Goal: Information Seeking & Learning: Learn about a topic

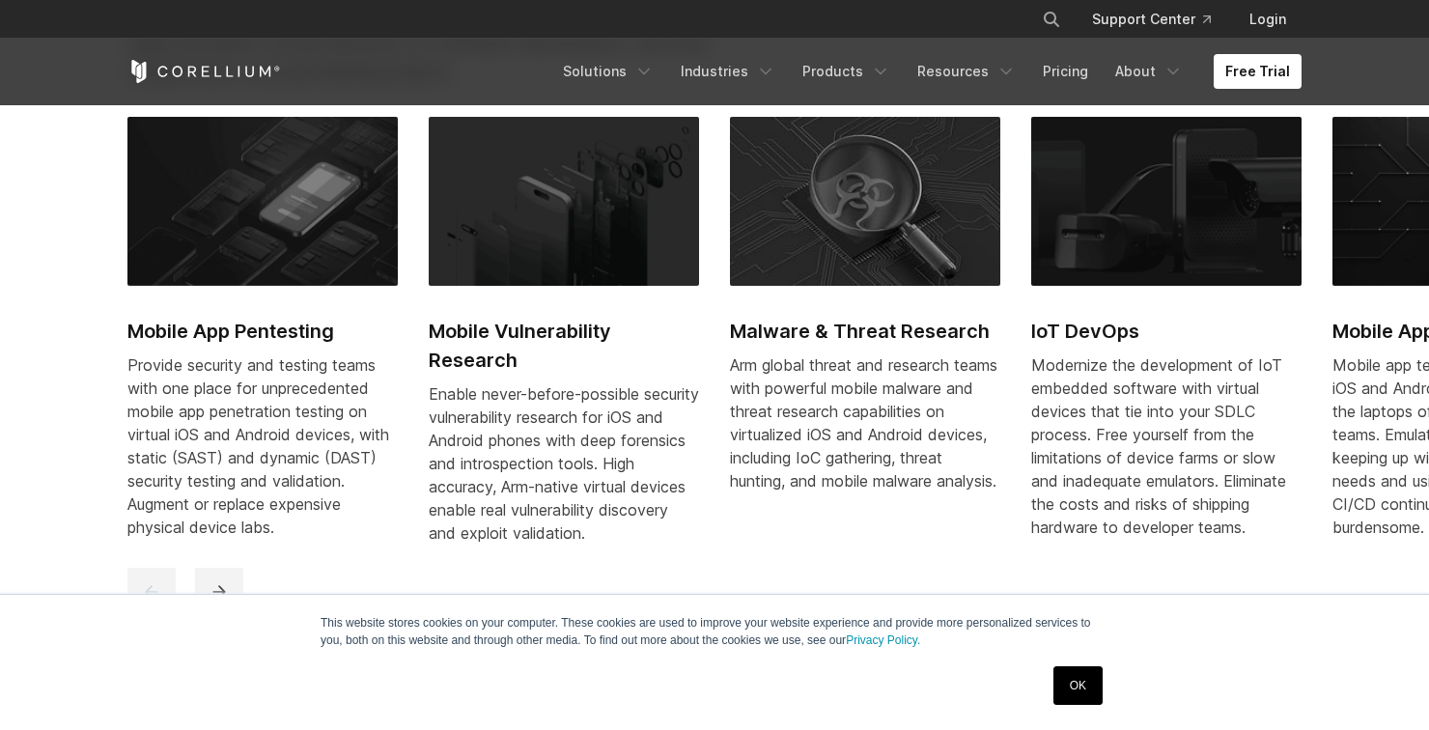
scroll to position [928, 0]
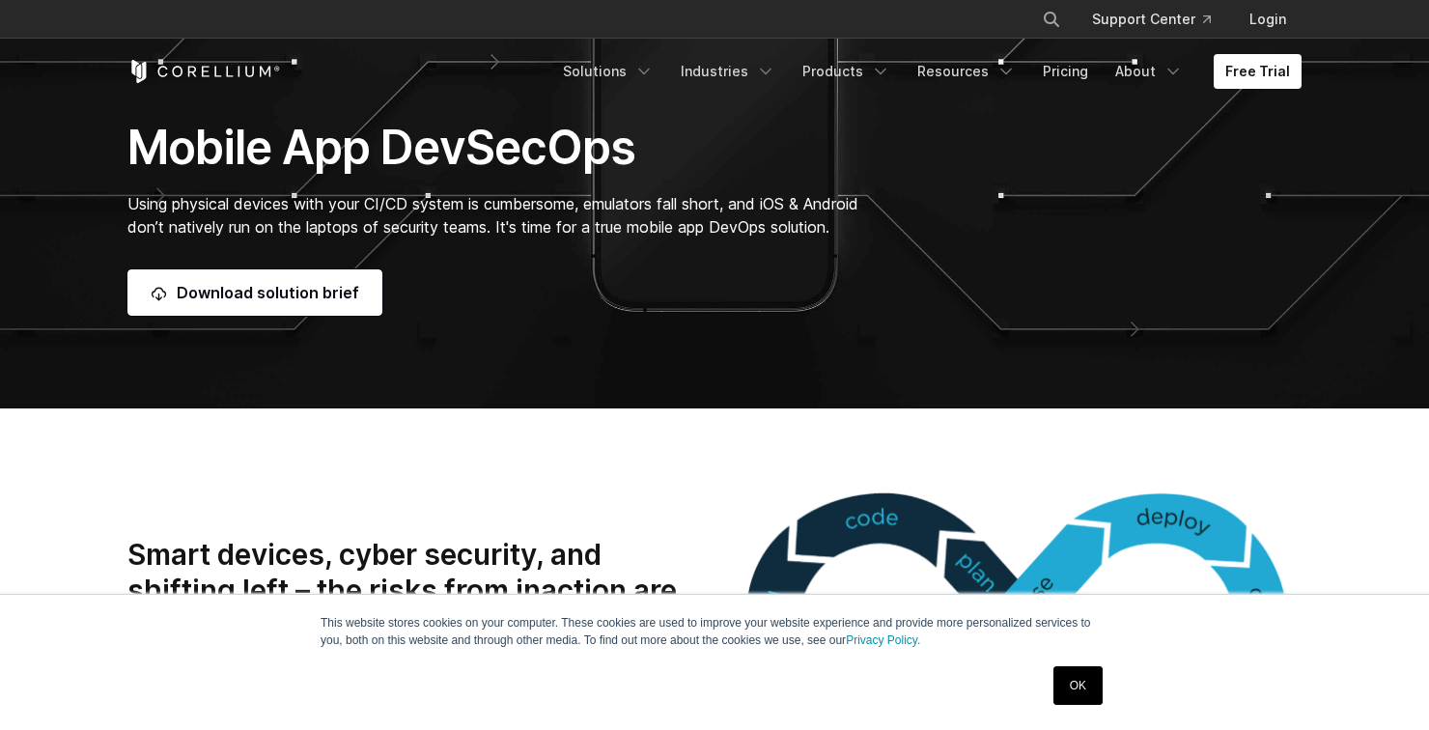
scroll to position [492, 0]
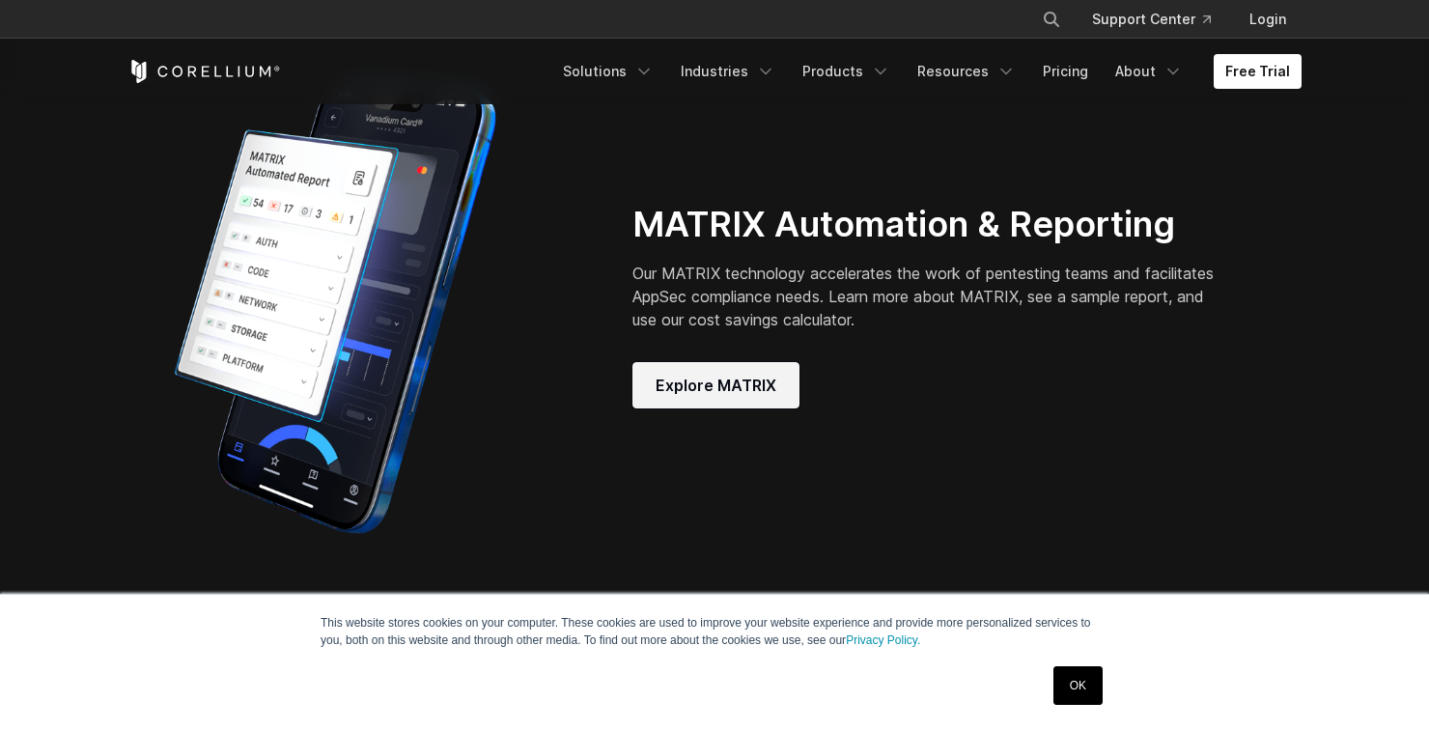
click at [769, 397] on span "Explore MATRIX" at bounding box center [716, 385] width 121 height 23
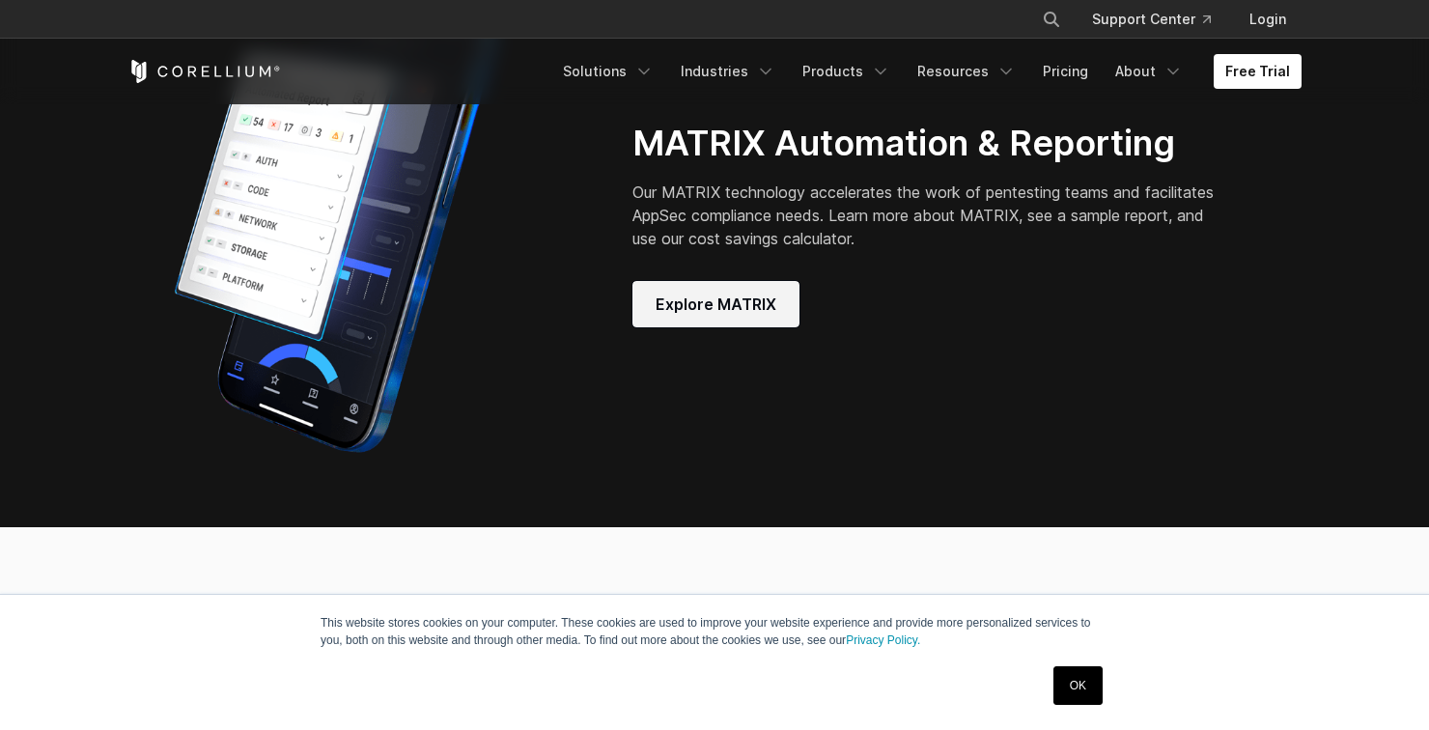
scroll to position [4793, 0]
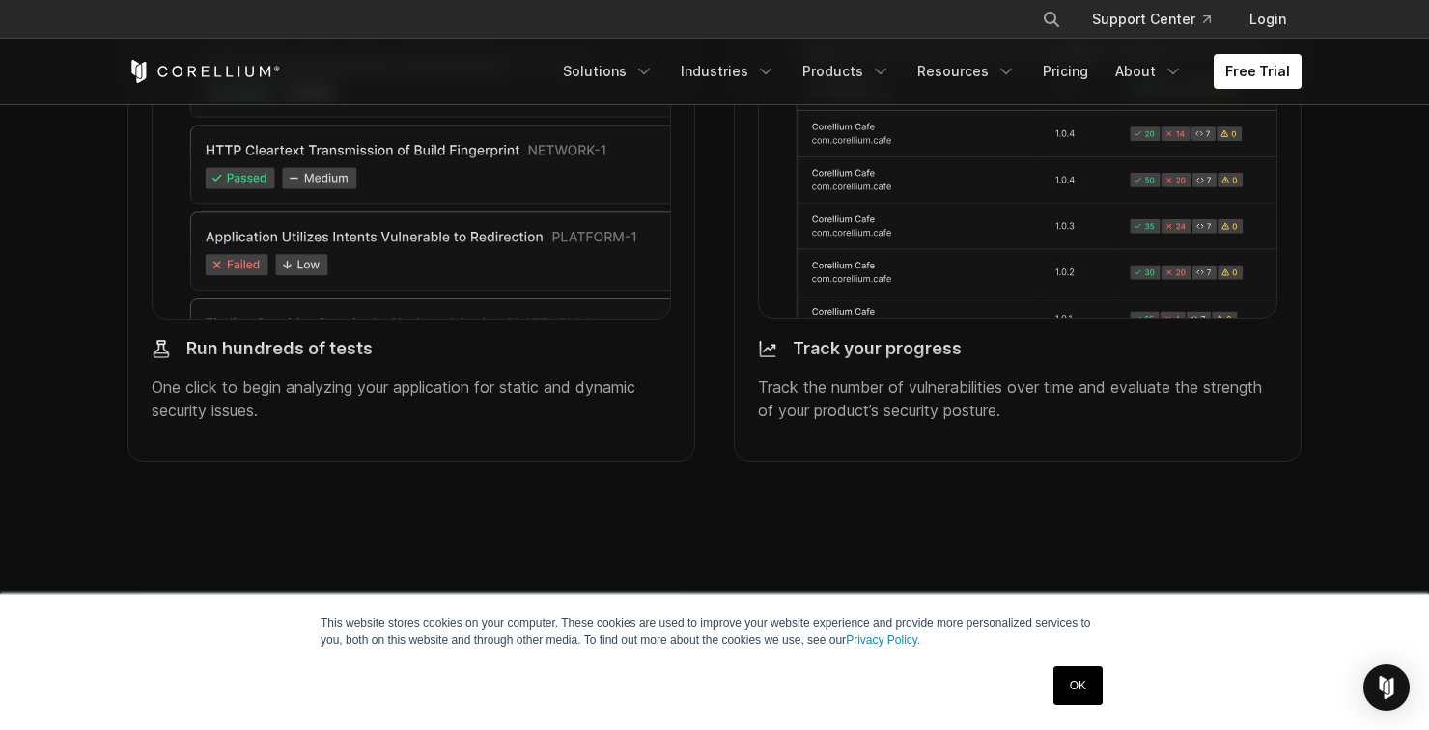
scroll to position [2383, 0]
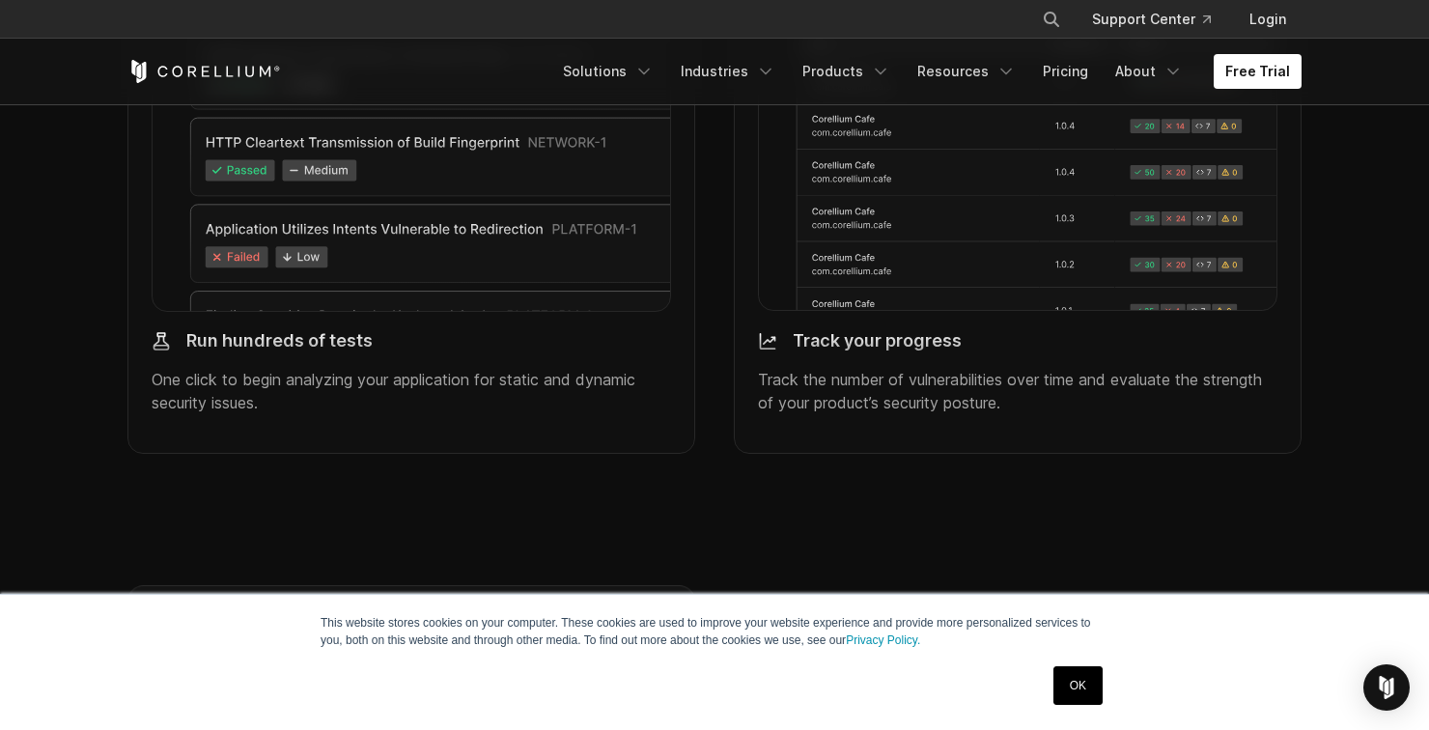
click at [603, 390] on div "Run hundreds of tests One click to begin analyzing your application for static …" at bounding box center [411, 373] width 519 height 114
click at [299, 352] on h4 "Run hundreds of tests" at bounding box center [279, 341] width 186 height 22
click at [324, 352] on h4 "Run hundreds of tests" at bounding box center [279, 341] width 186 height 22
click at [343, 352] on h4 "Run hundreds of tests" at bounding box center [279, 341] width 186 height 22
click at [858, 414] on p "Track the number of vulnerabilities over time and evaluate the strength of your…" at bounding box center [1017, 391] width 519 height 46
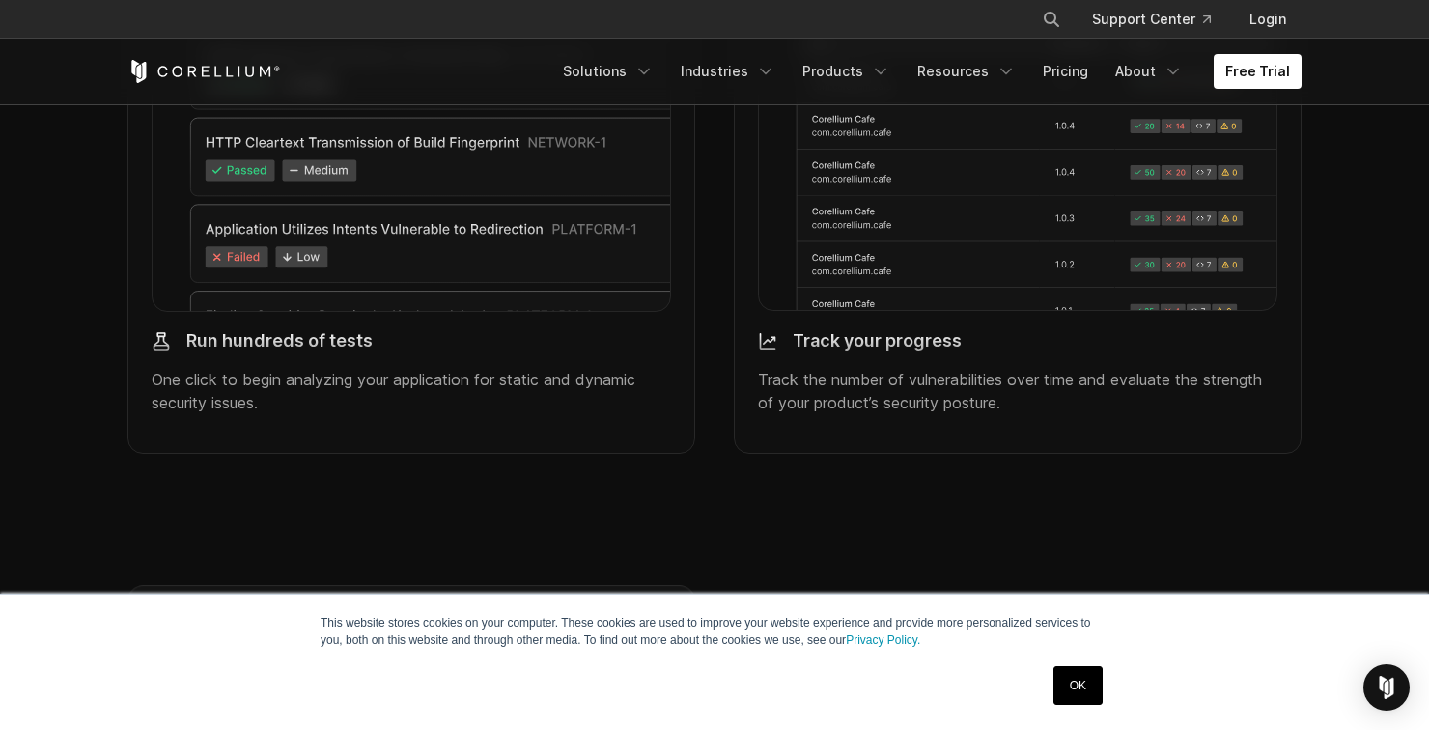
click at [923, 352] on h4 "Track your progress" at bounding box center [877, 341] width 169 height 22
click at [922, 352] on h4 "Track your progress" at bounding box center [877, 341] width 169 height 22
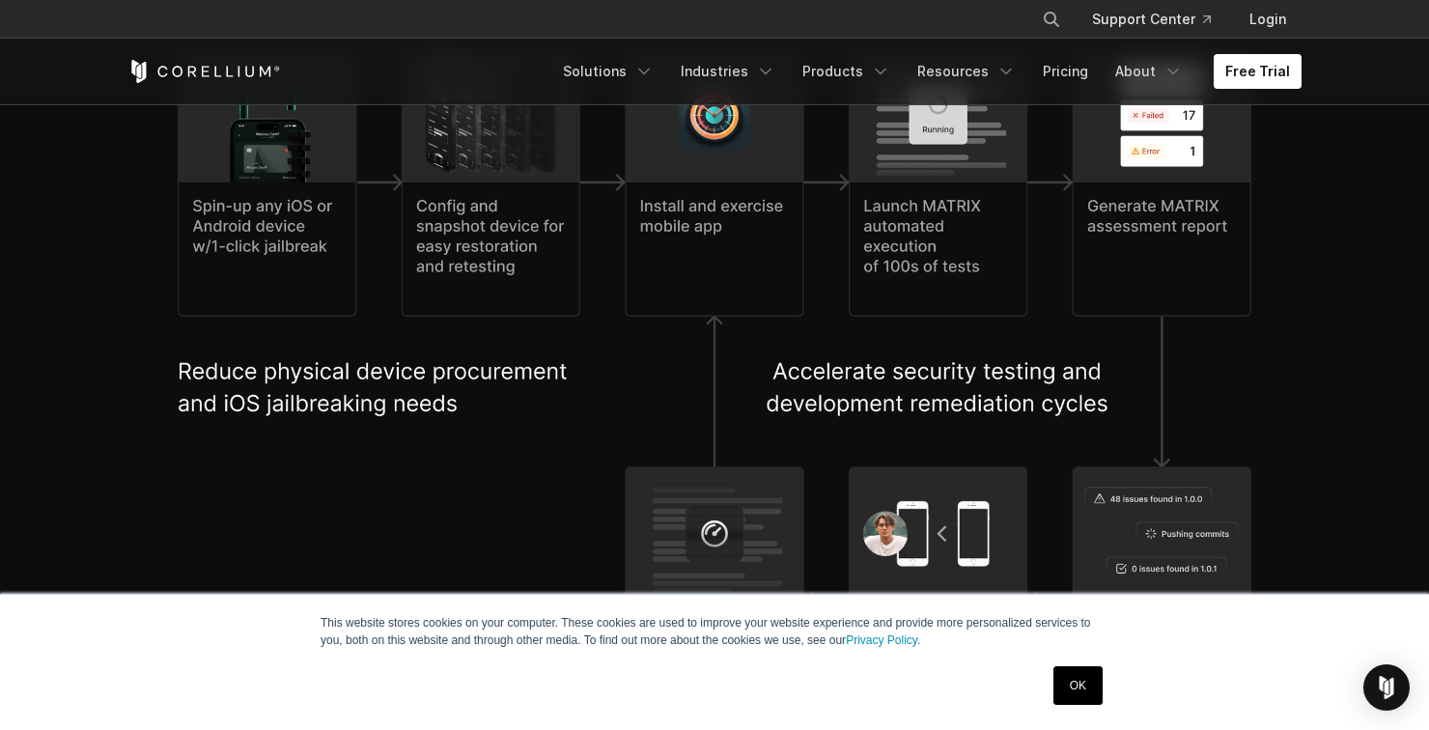
scroll to position [4195, 0]
click at [737, 244] on img at bounding box center [714, 393] width 1073 height 687
click at [719, 393] on img at bounding box center [714, 393] width 1073 height 687
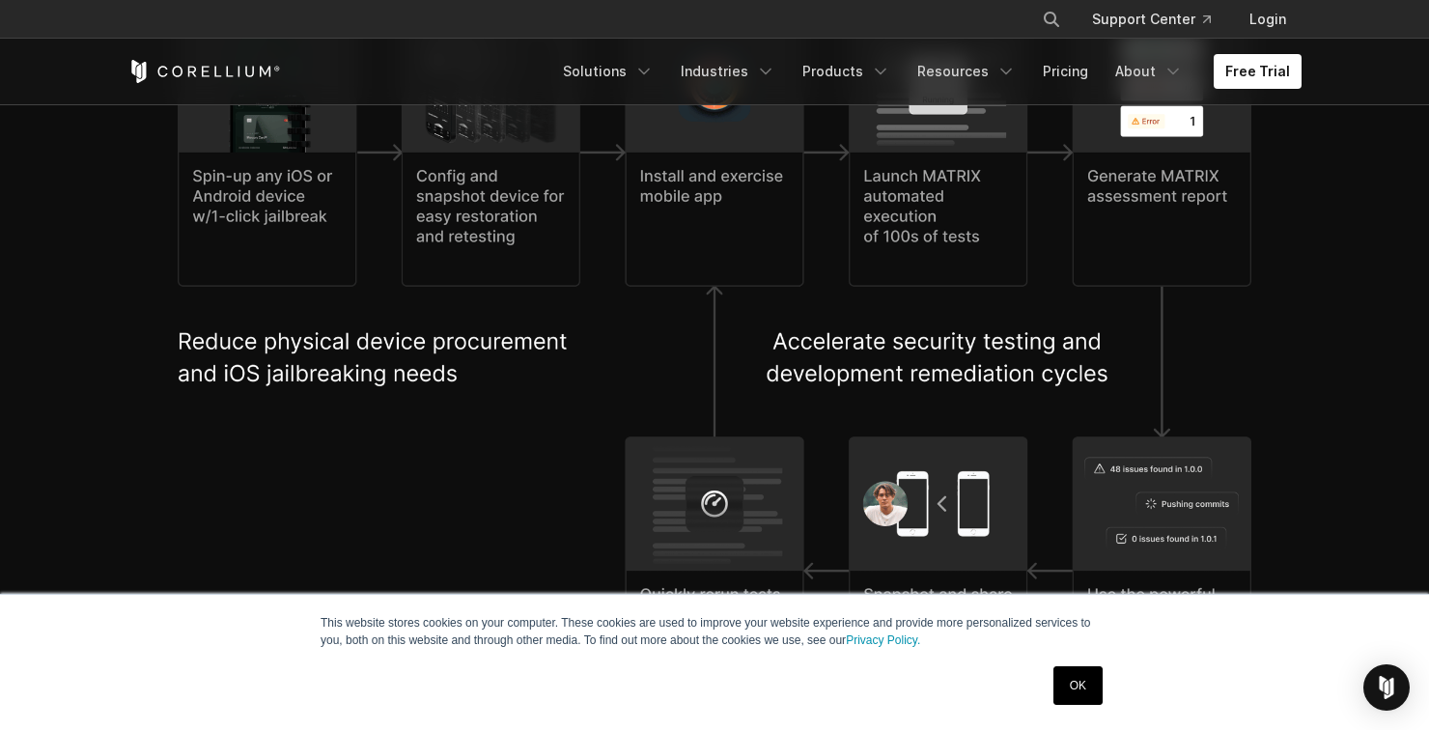
click at [283, 228] on img at bounding box center [714, 361] width 1073 height 687
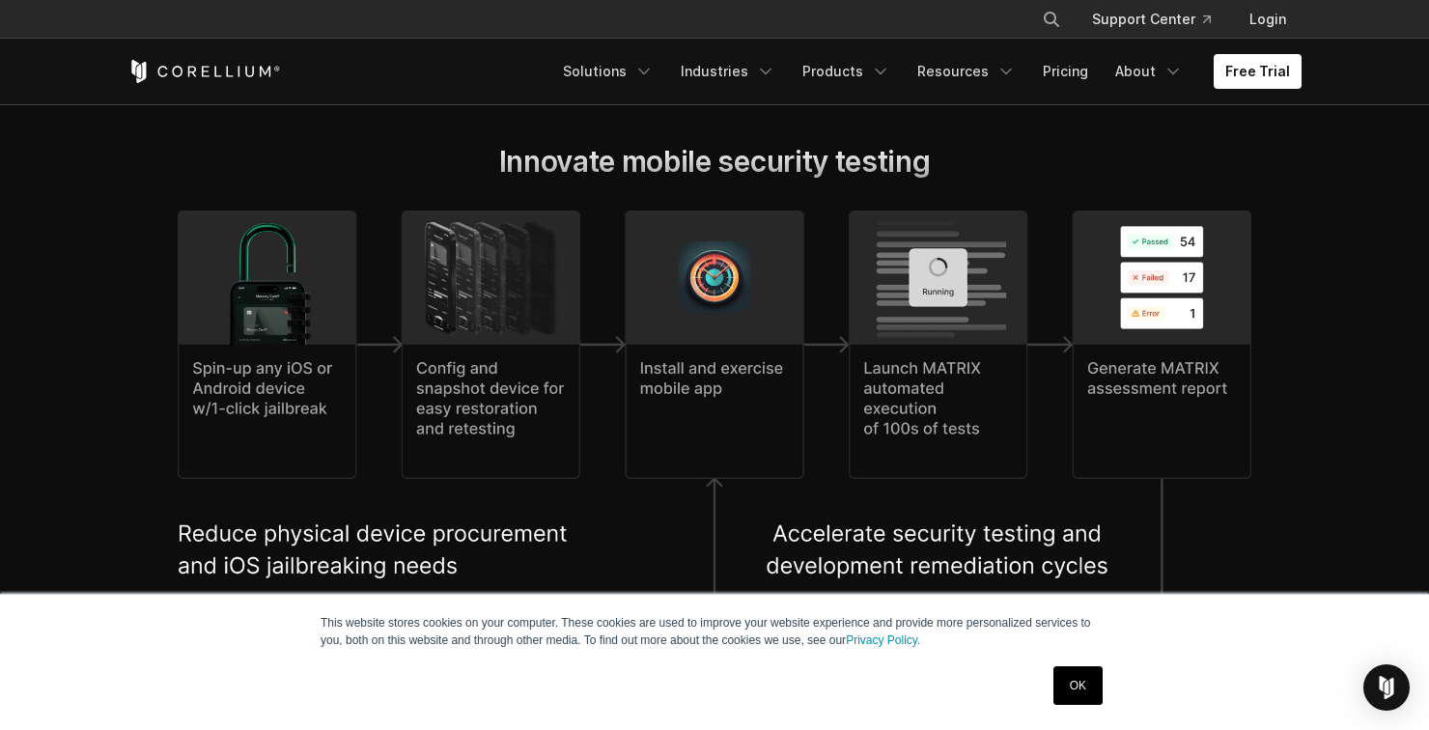
scroll to position [3978, 0]
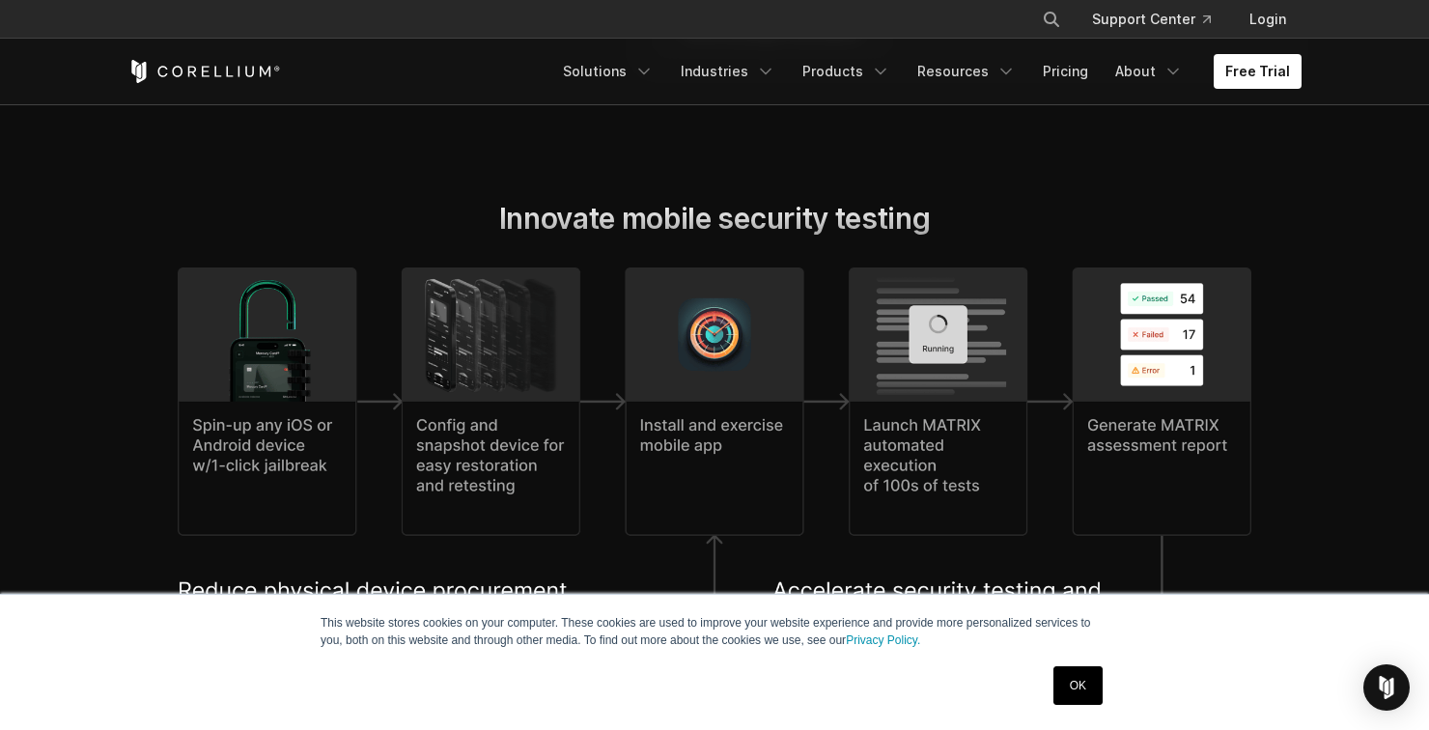
click at [354, 441] on img at bounding box center [714, 610] width 1073 height 687
click at [314, 489] on img at bounding box center [714, 610] width 1073 height 687
click at [457, 488] on img at bounding box center [714, 610] width 1073 height 687
click at [466, 451] on img at bounding box center [714, 610] width 1073 height 687
click at [452, 370] on img at bounding box center [714, 610] width 1073 height 687
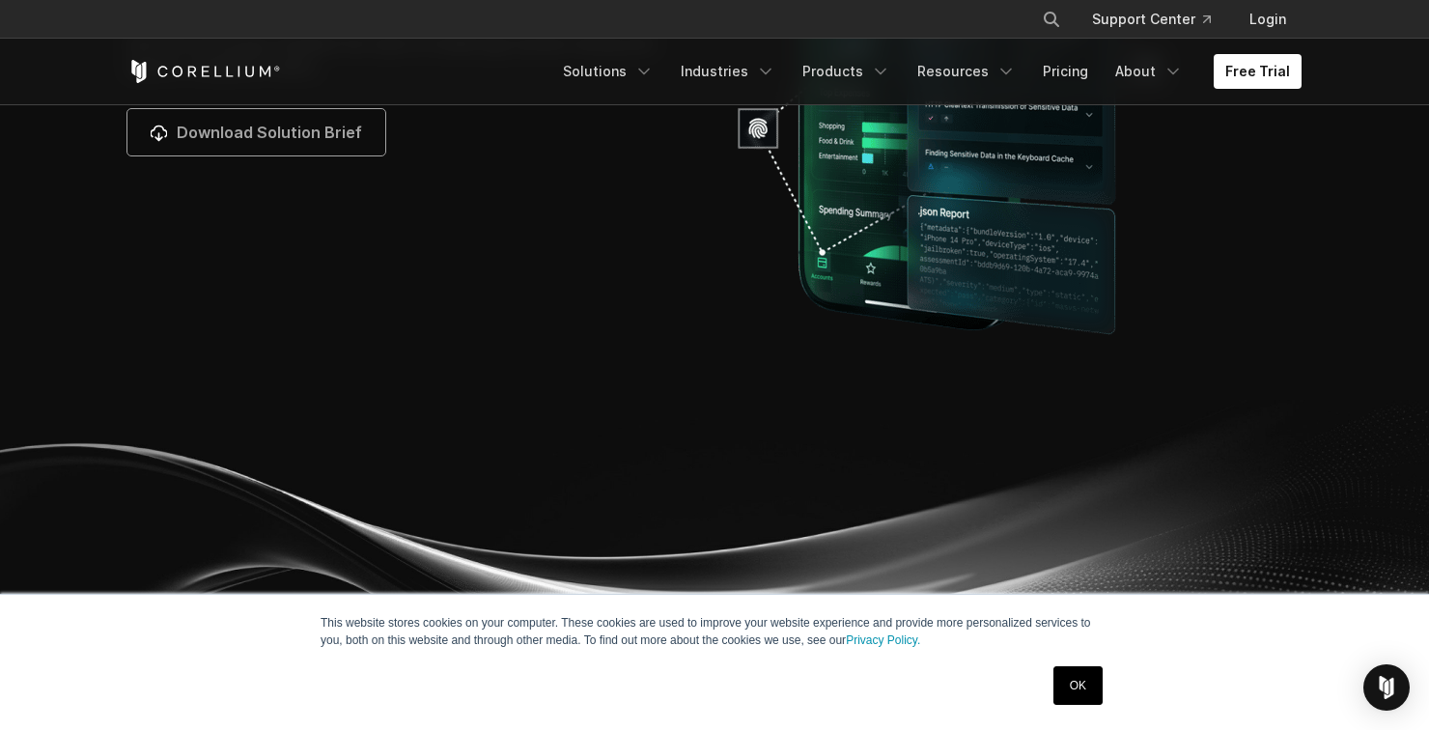
scroll to position [6426, 0]
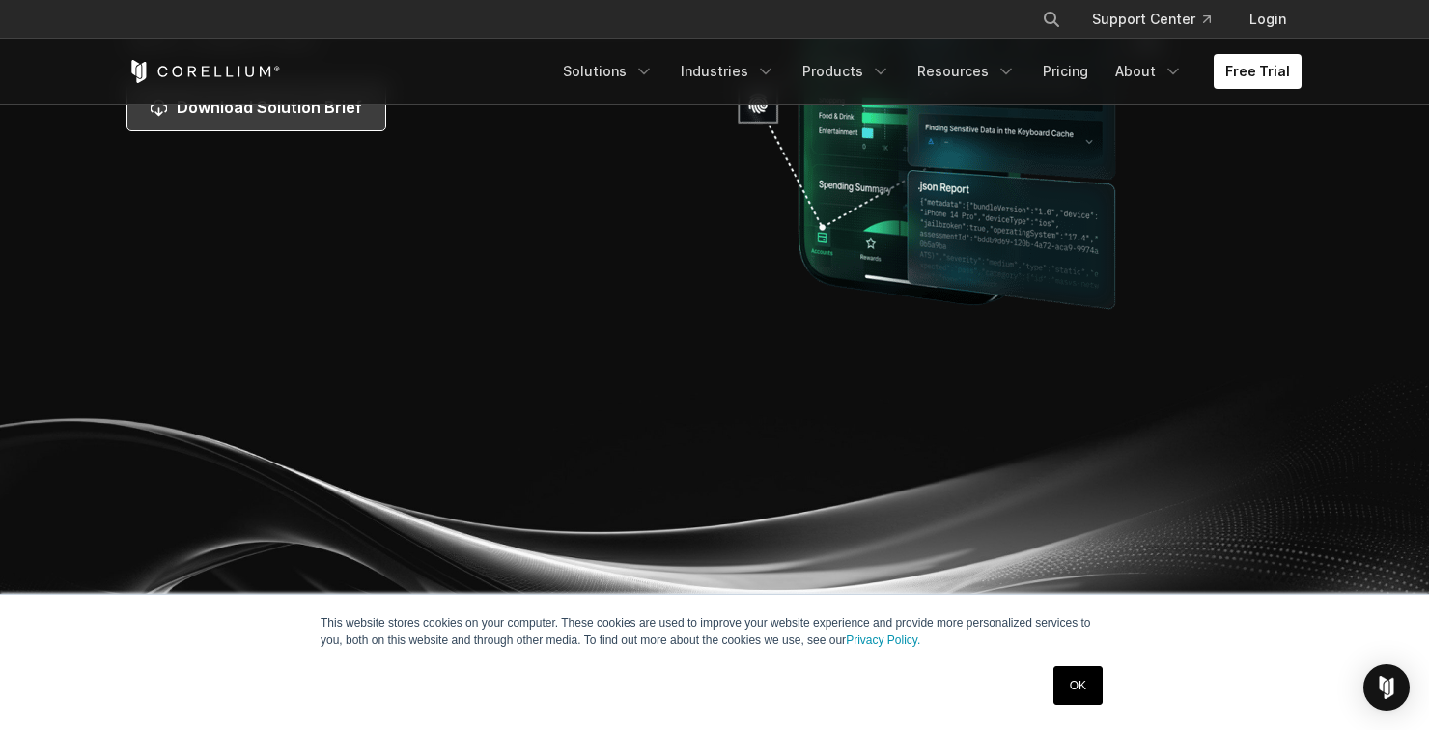
click at [322, 130] on link "Download Solution Brief" at bounding box center [256, 107] width 258 height 46
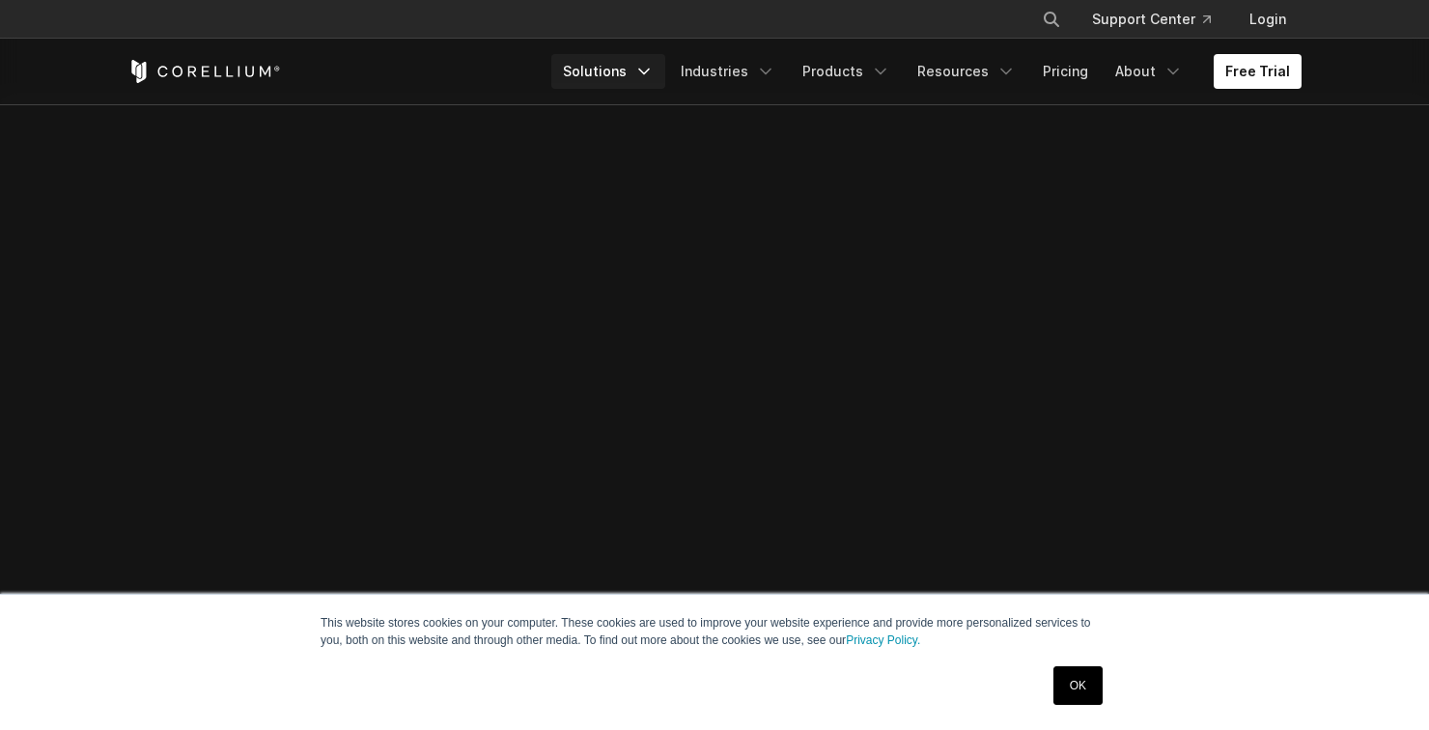
click at [607, 80] on link "Solutions" at bounding box center [608, 71] width 114 height 35
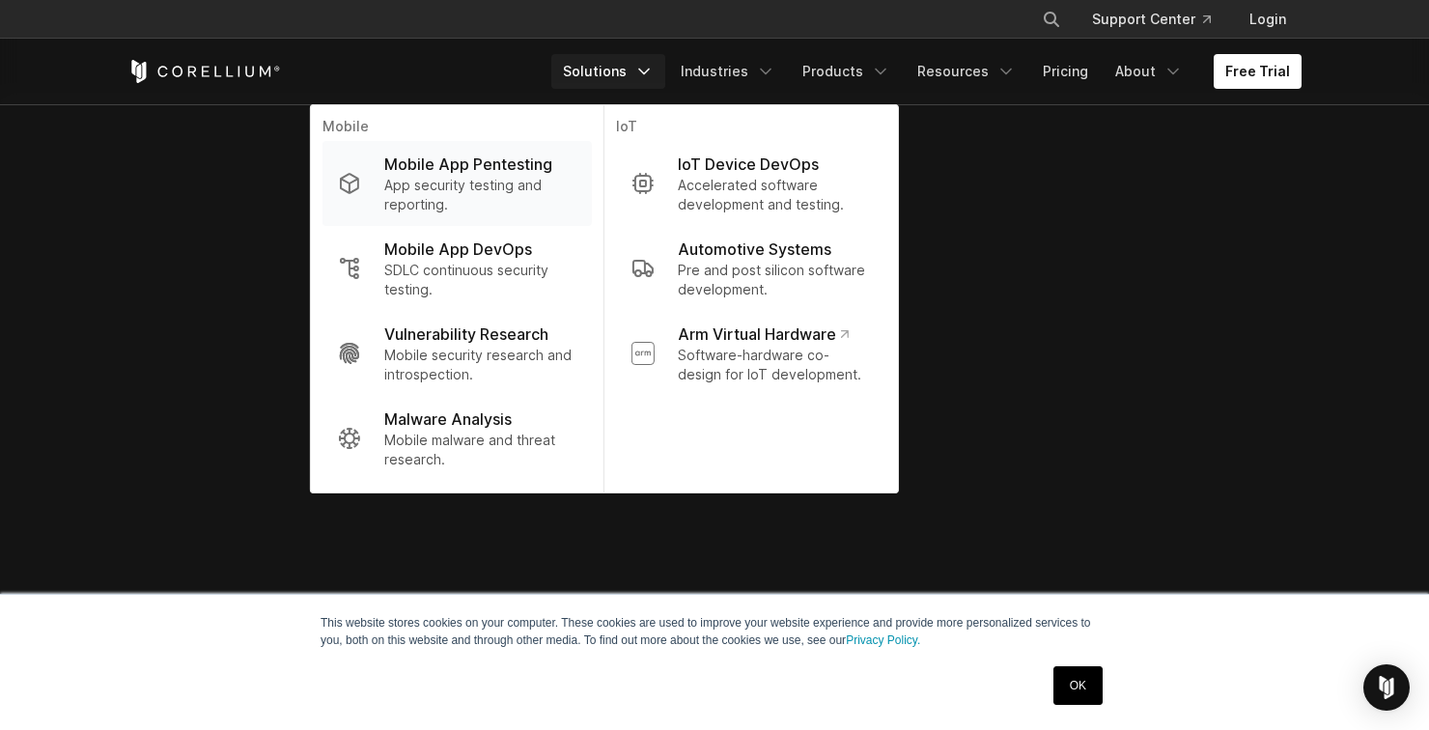
click at [552, 203] on p "App security testing and reporting." at bounding box center [480, 195] width 192 height 39
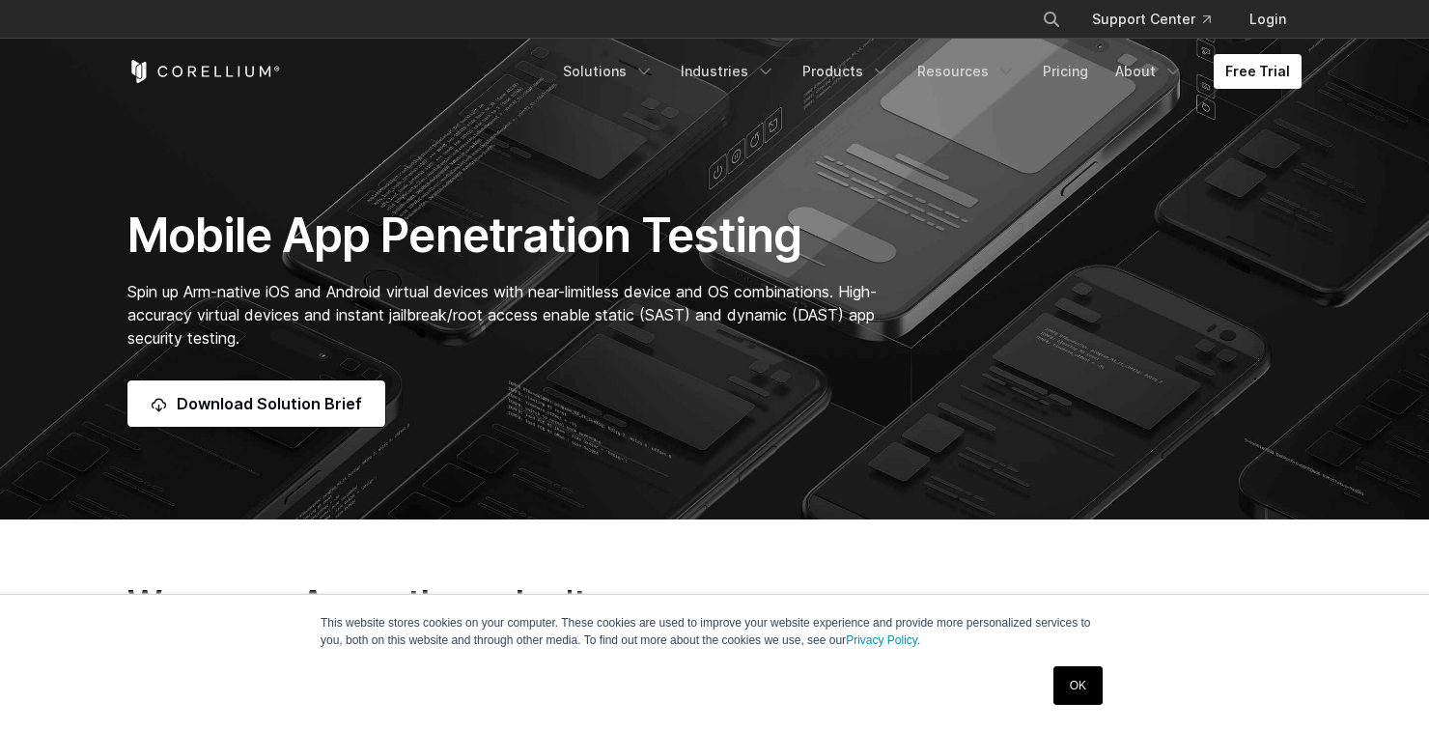
scroll to position [557, 0]
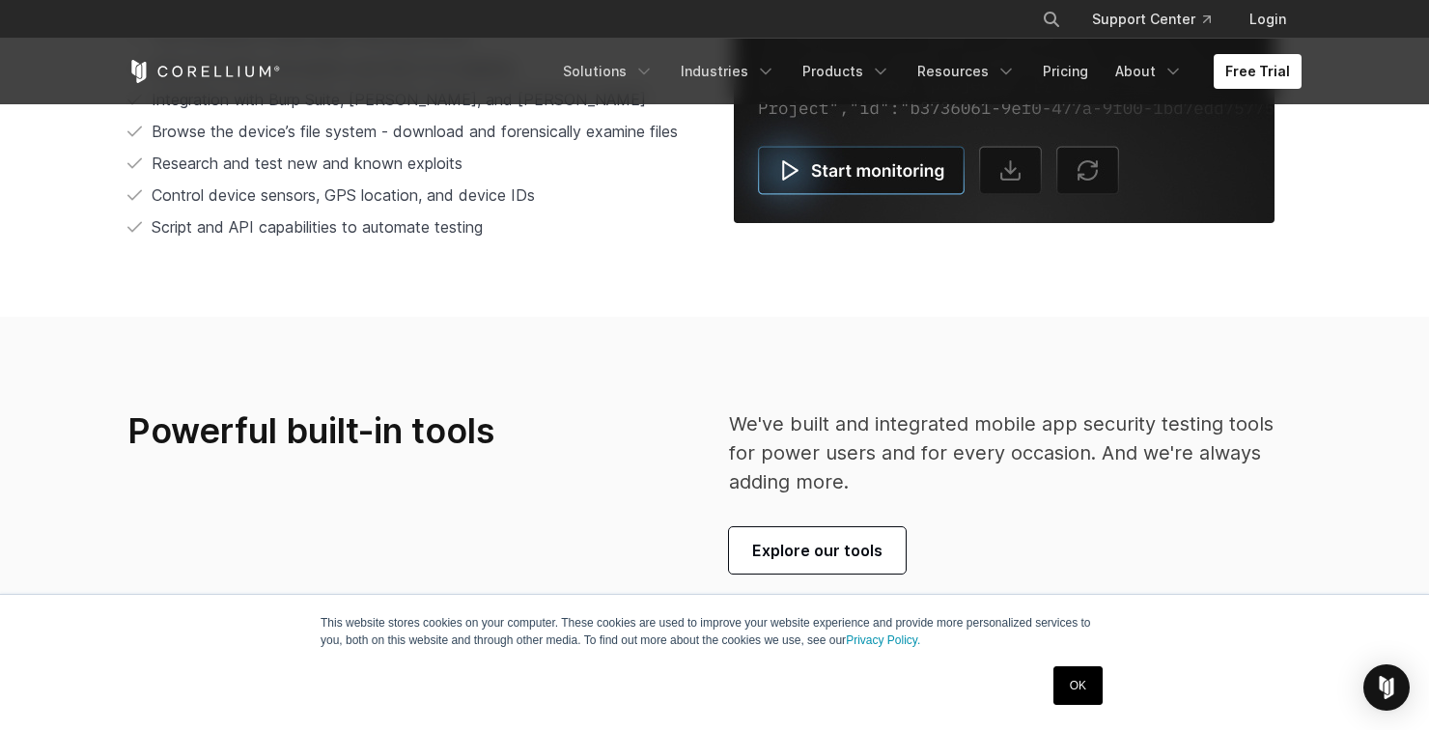
click at [908, 223] on img at bounding box center [1004, 55] width 541 height 336
click at [915, 223] on img at bounding box center [1004, 55] width 541 height 336
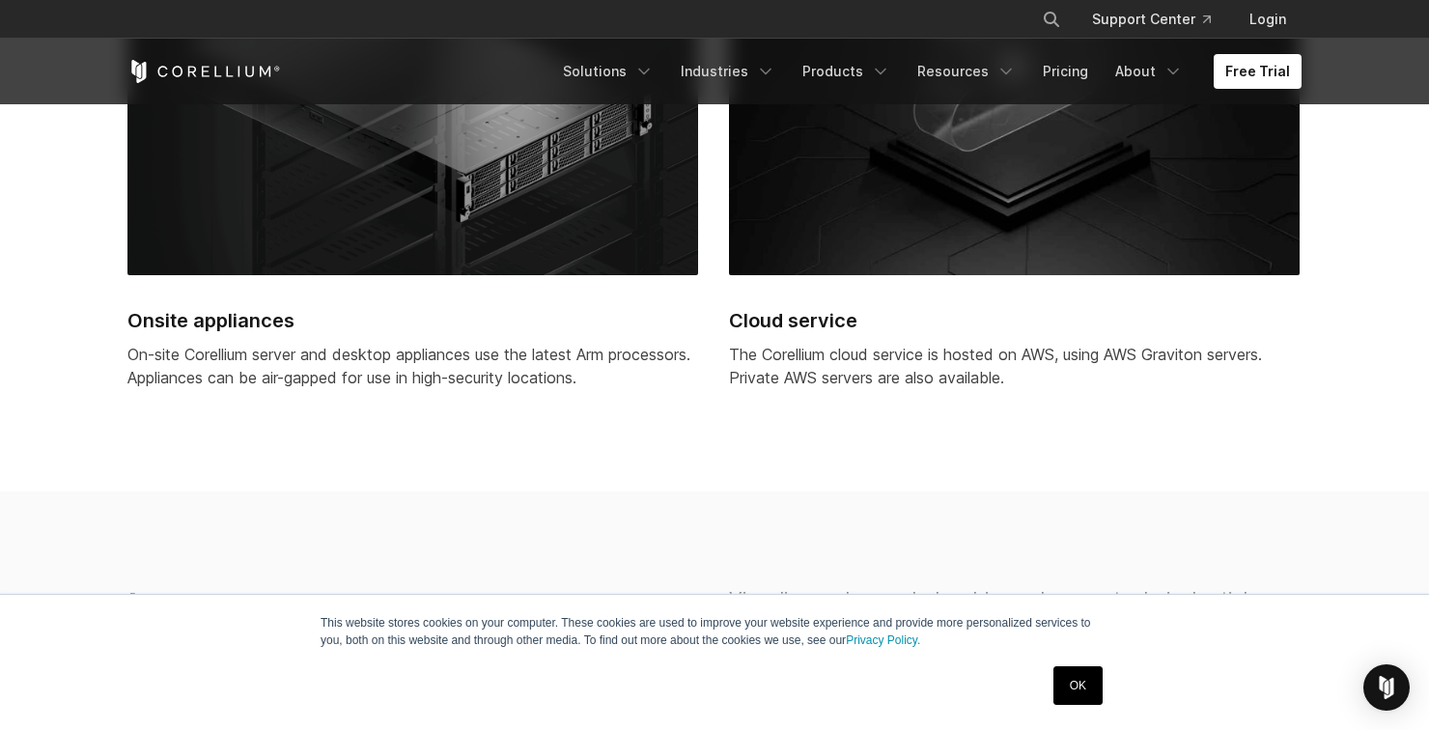
click at [963, 275] on img at bounding box center [1014, 97] width 571 height 355
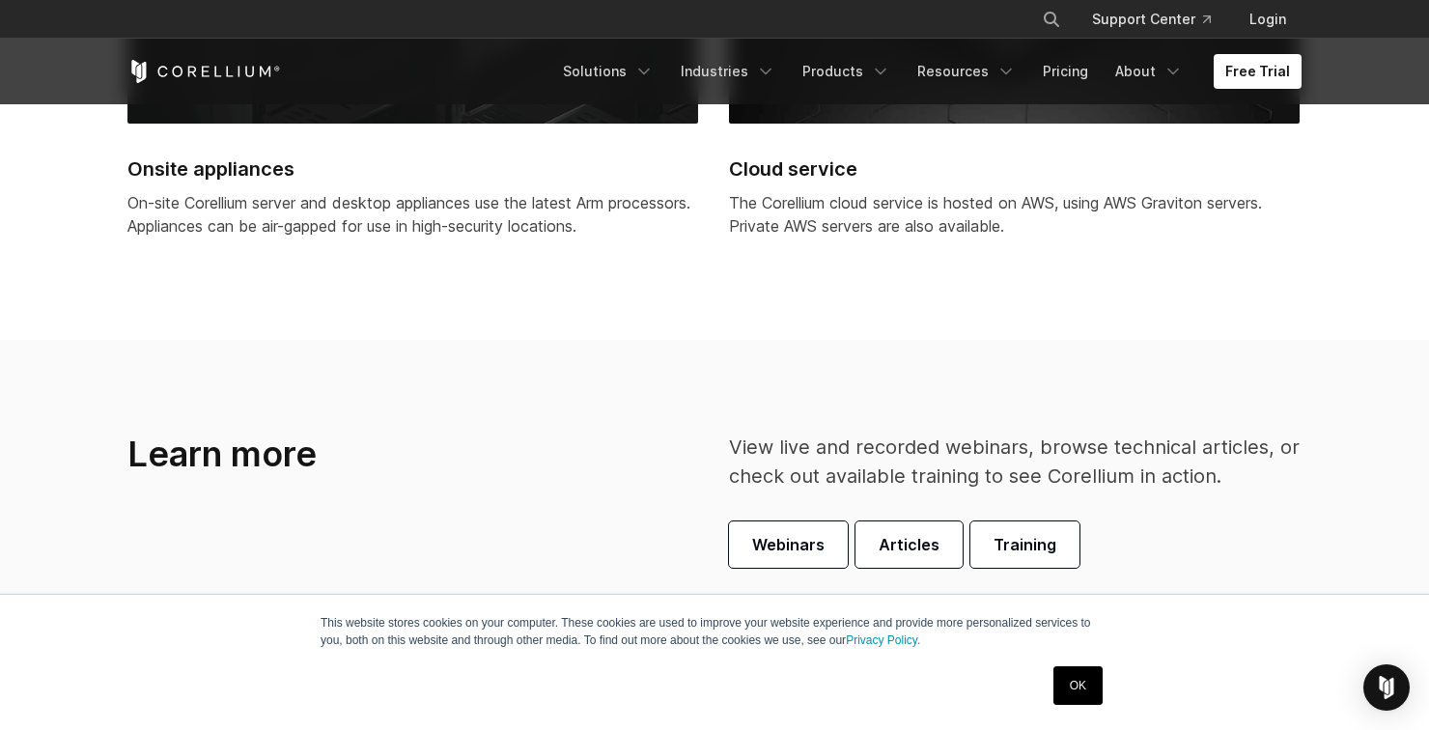
scroll to position [5304, 0]
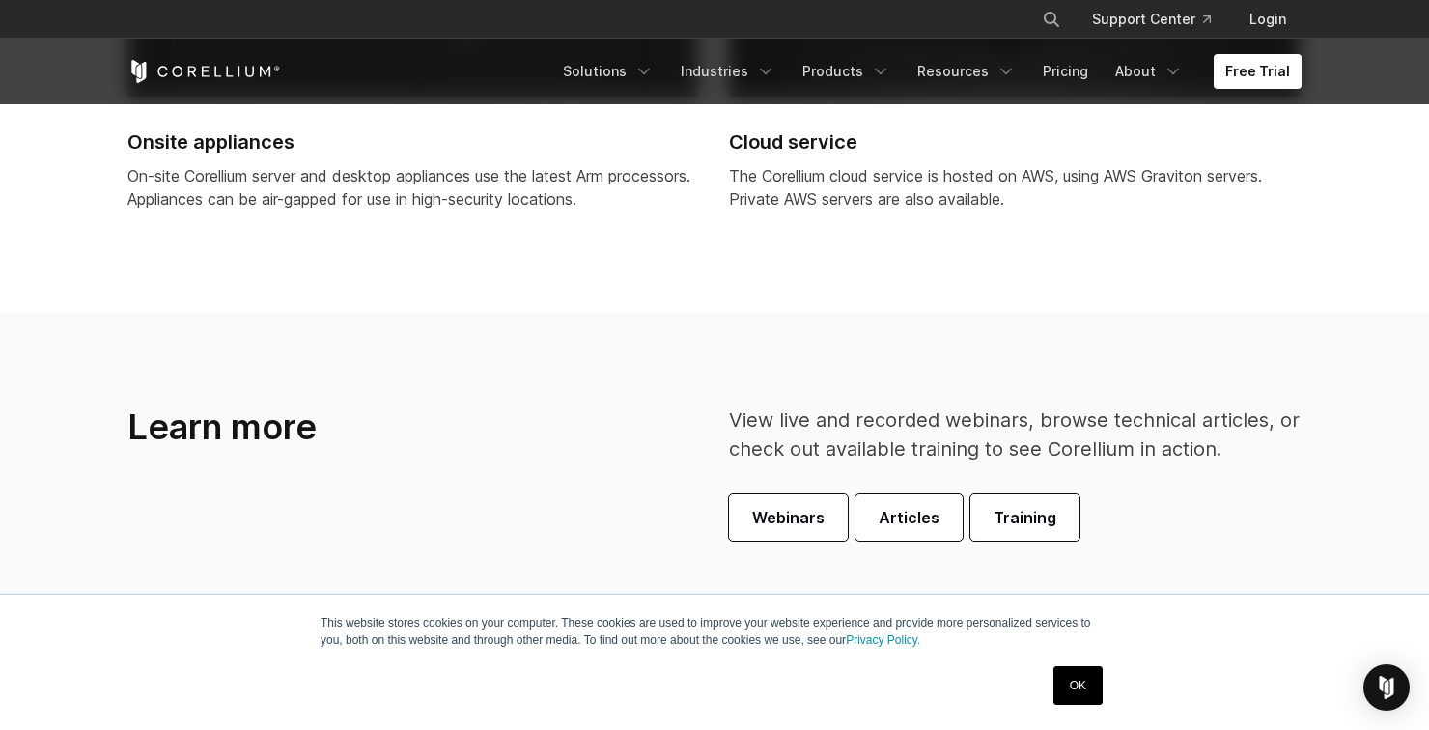
click at [849, 156] on h2 "Cloud service" at bounding box center [1014, 141] width 571 height 29
click at [830, 156] on h2 "Cloud service" at bounding box center [1014, 141] width 571 height 29
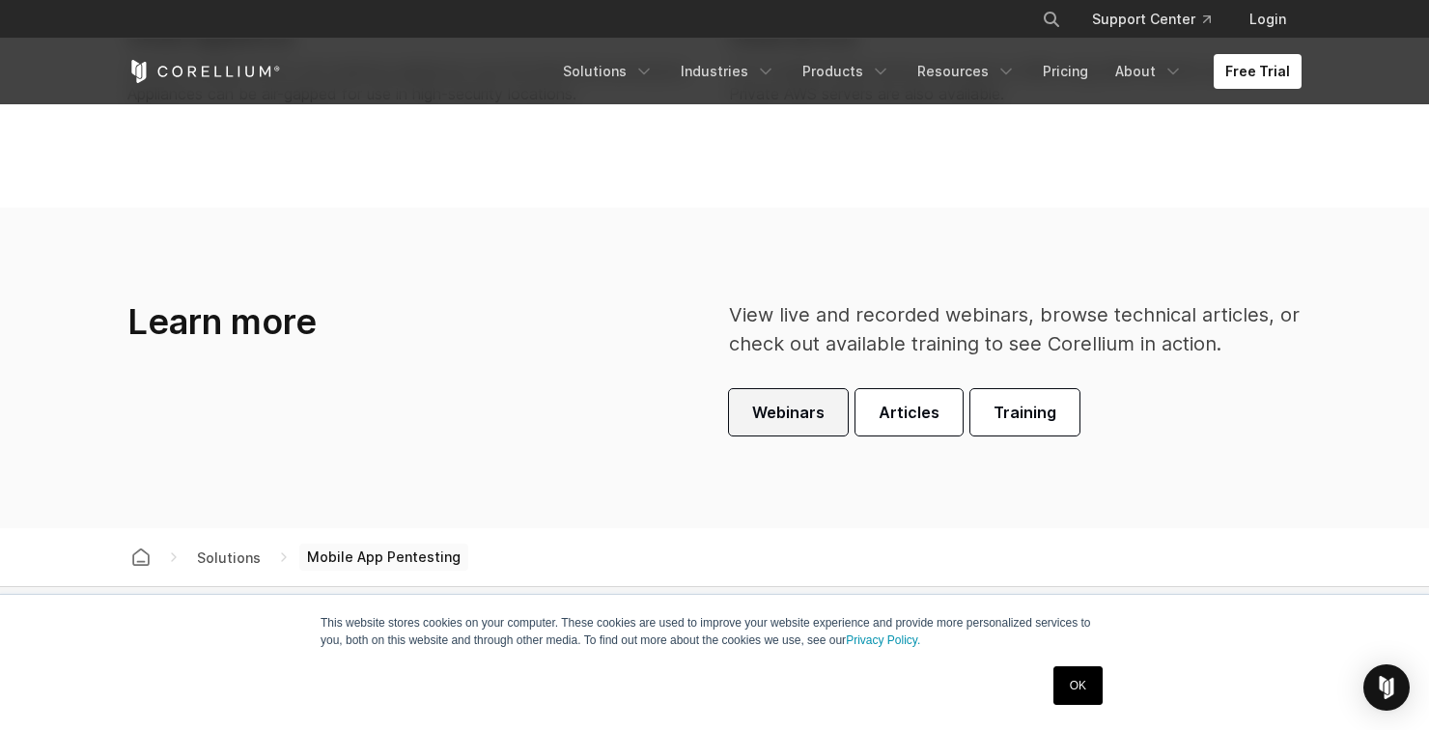
click at [814, 424] on span "Webinars" at bounding box center [788, 412] width 72 height 23
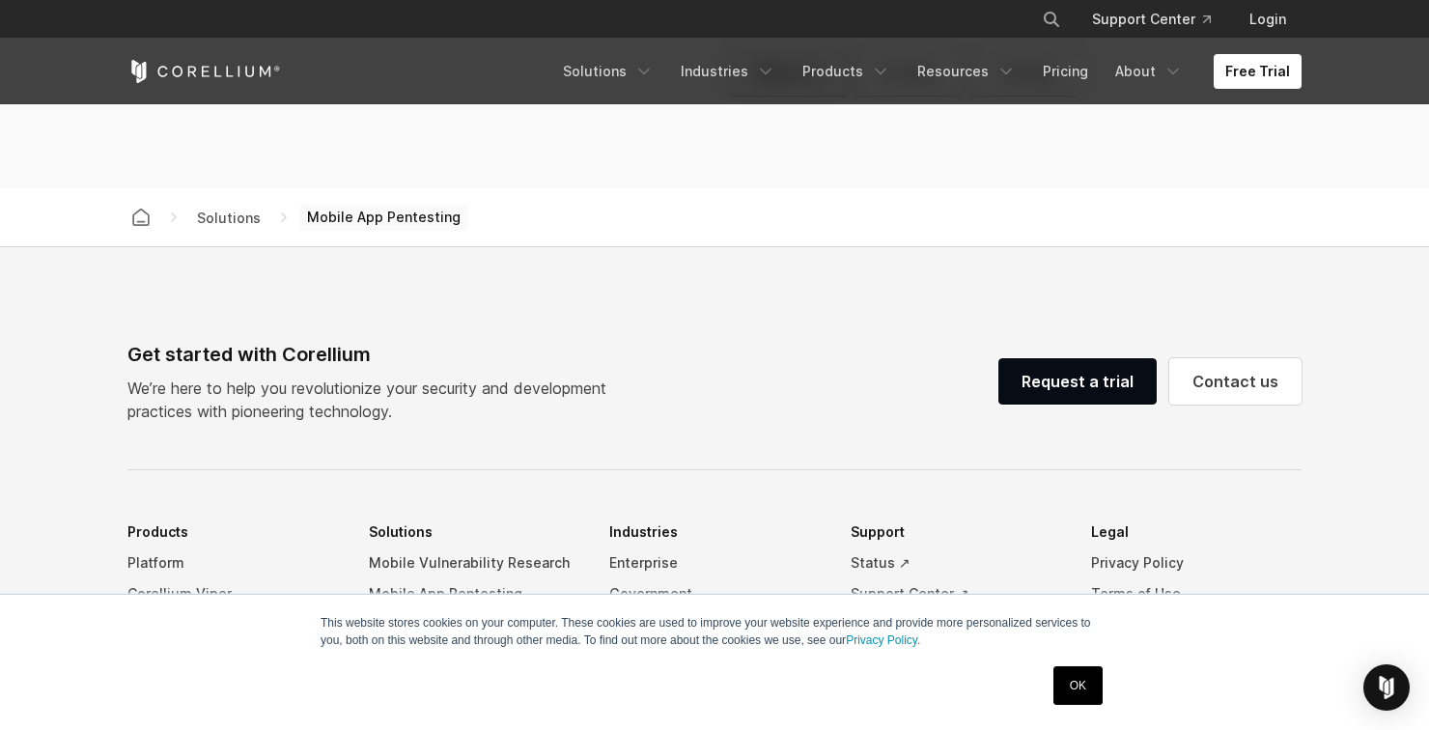
scroll to position [5752, 0]
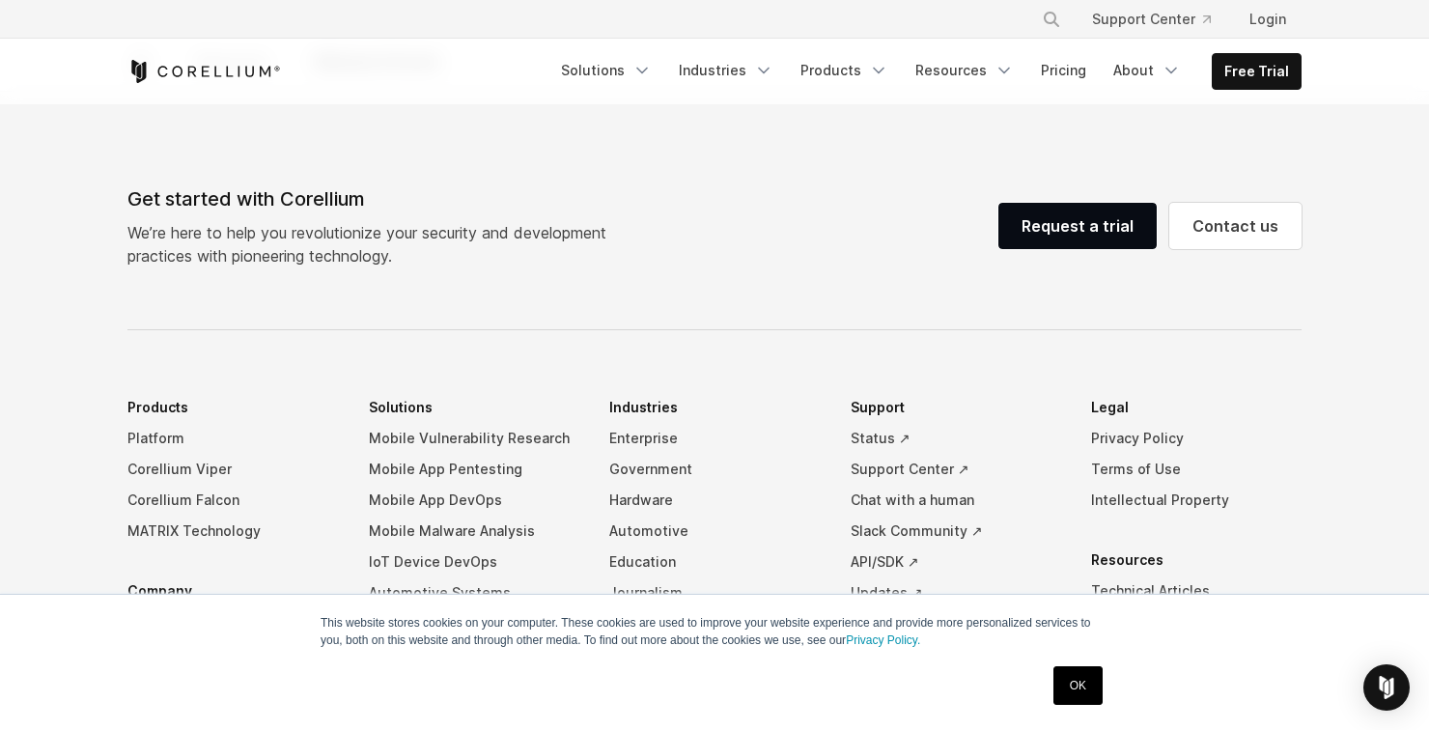
scroll to position [2737, 0]
click at [483, 577] on link "Automotive Systems" at bounding box center [474, 592] width 210 height 31
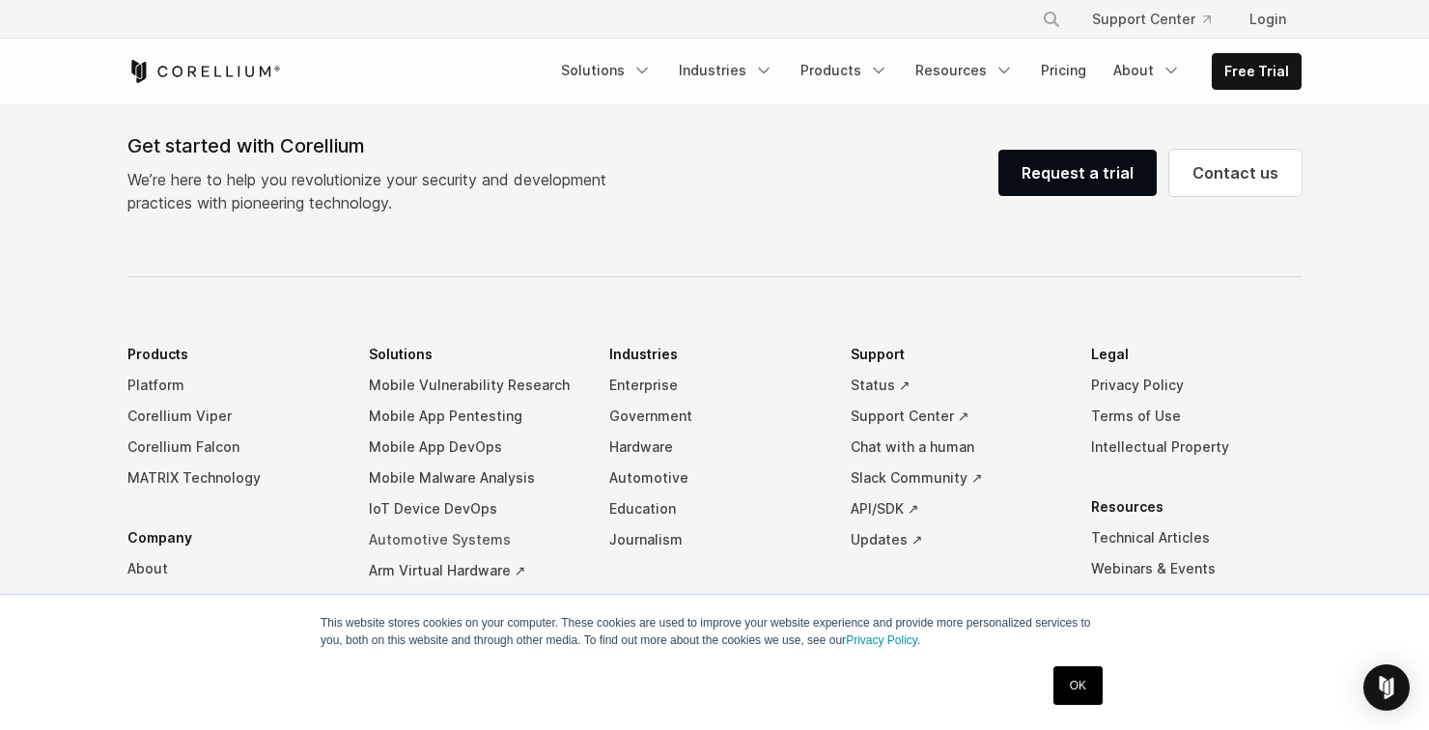
scroll to position [2829, 0]
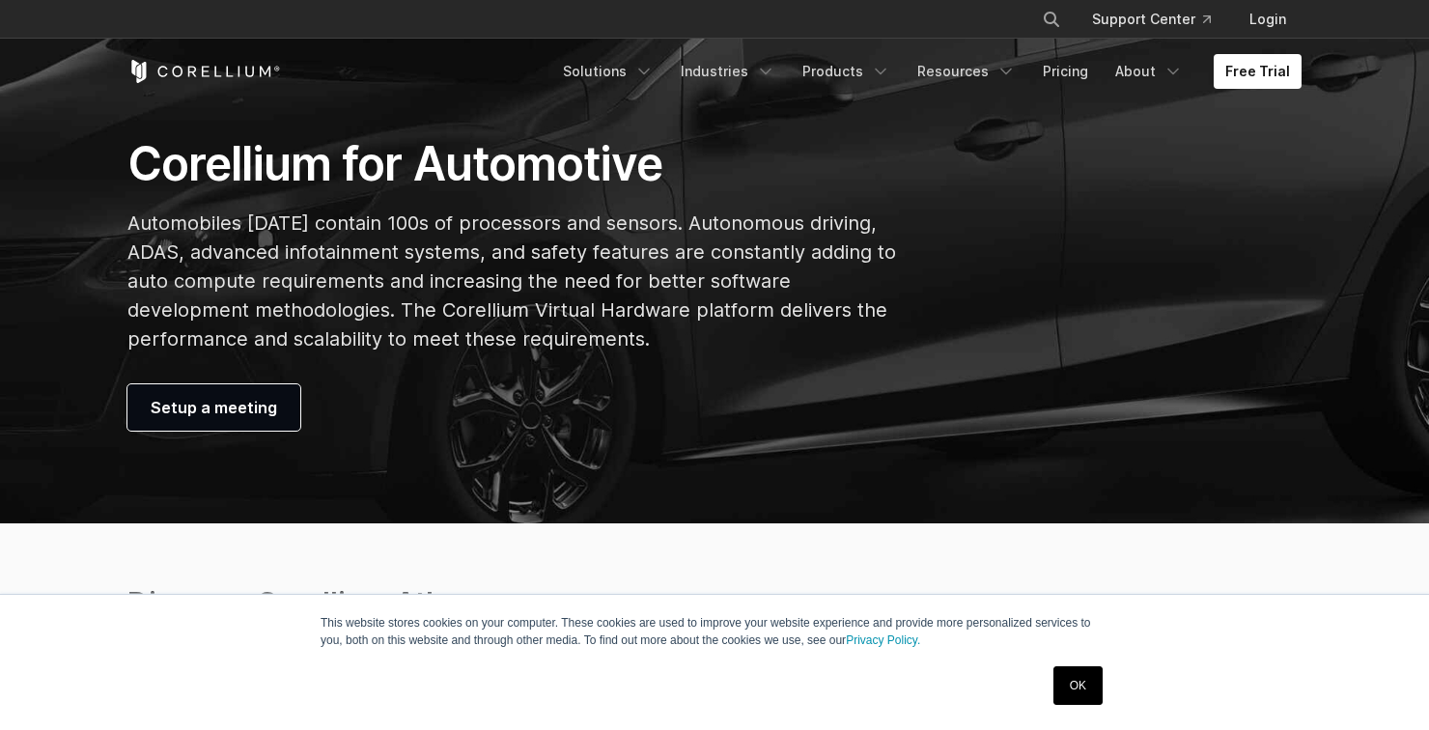
scroll to position [161, 0]
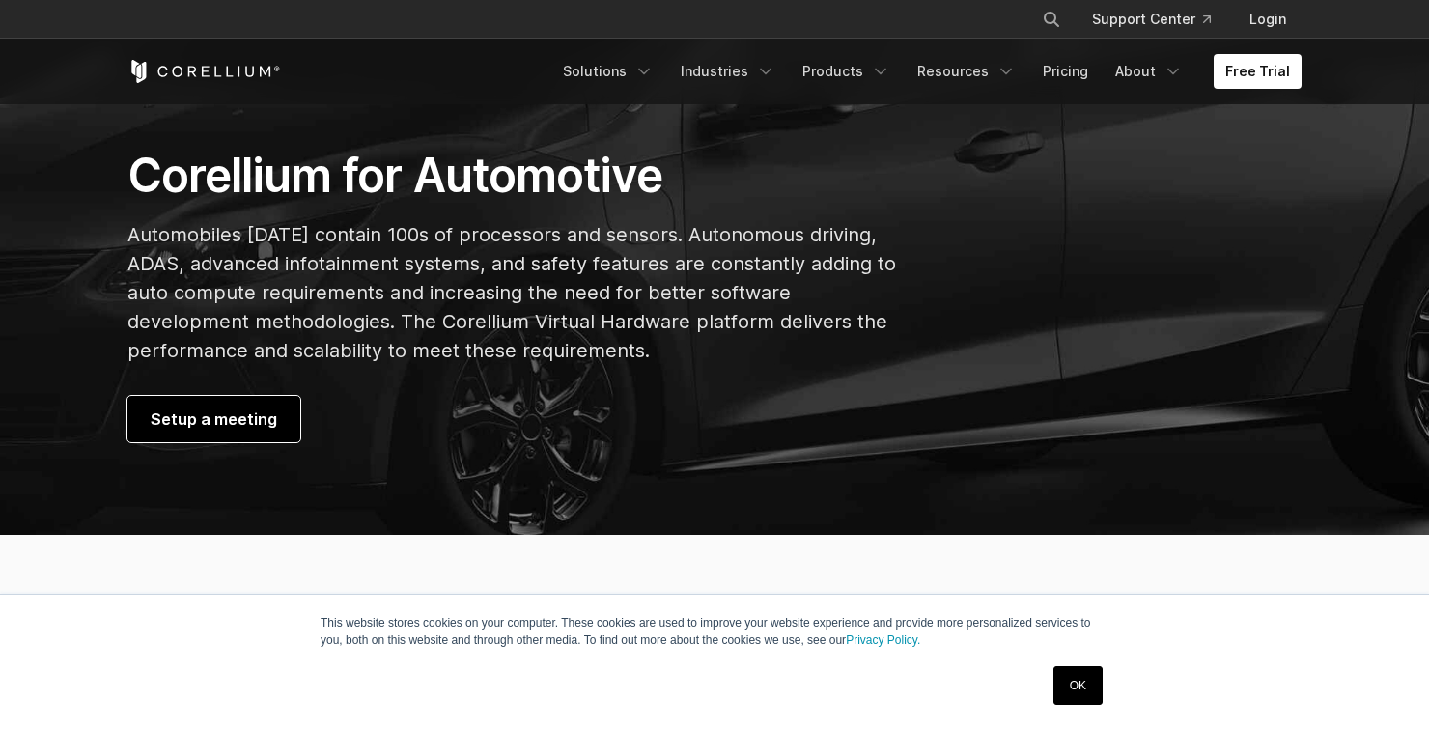
click at [267, 431] on span "Setup a meeting" at bounding box center [214, 418] width 126 height 23
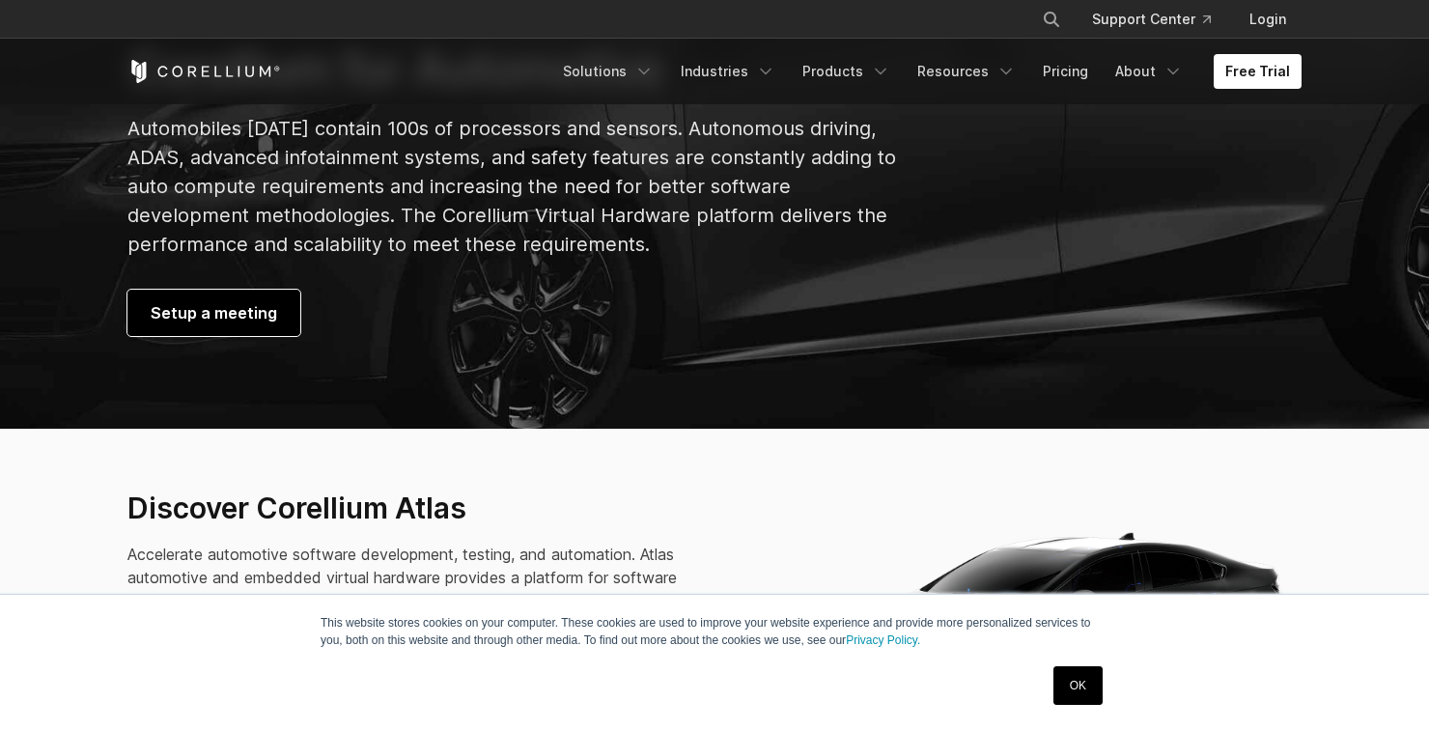
scroll to position [418, 0]
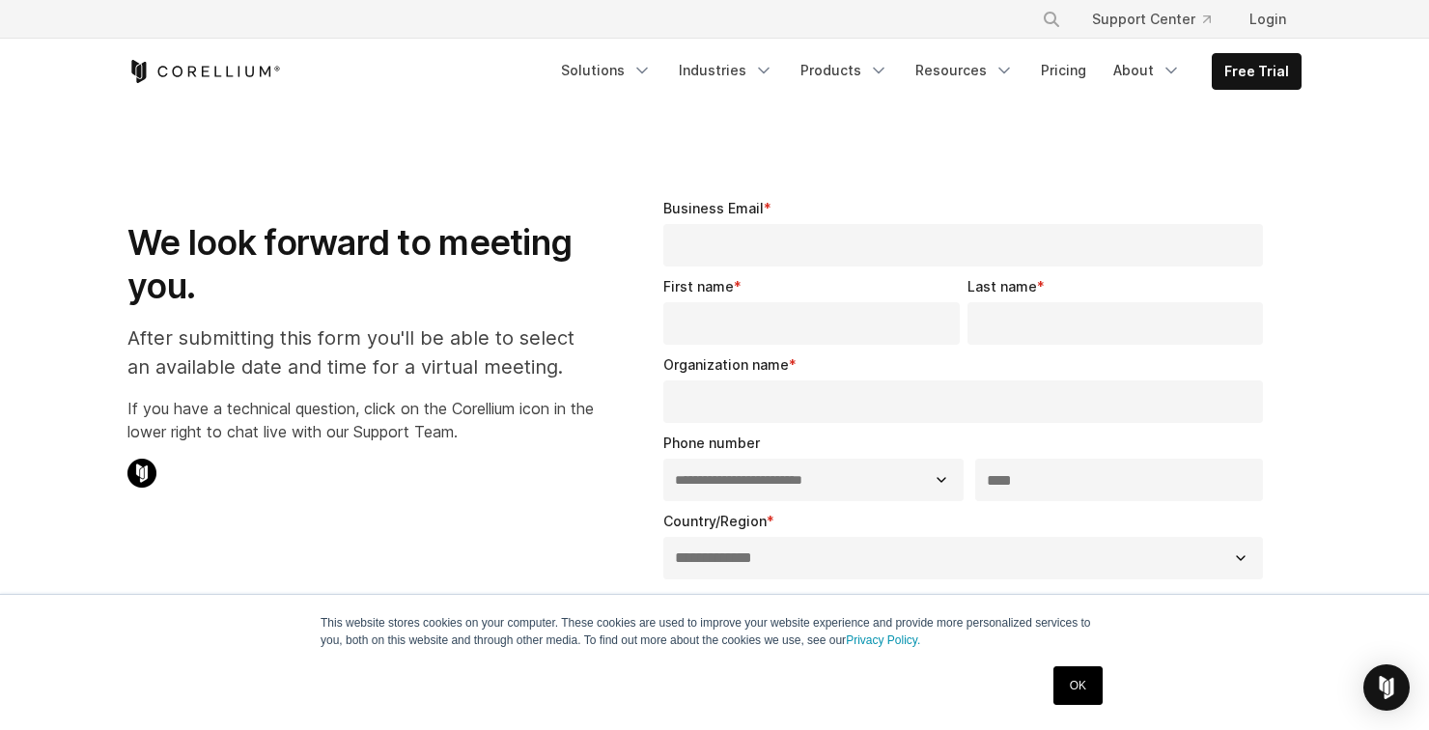
select select "**"
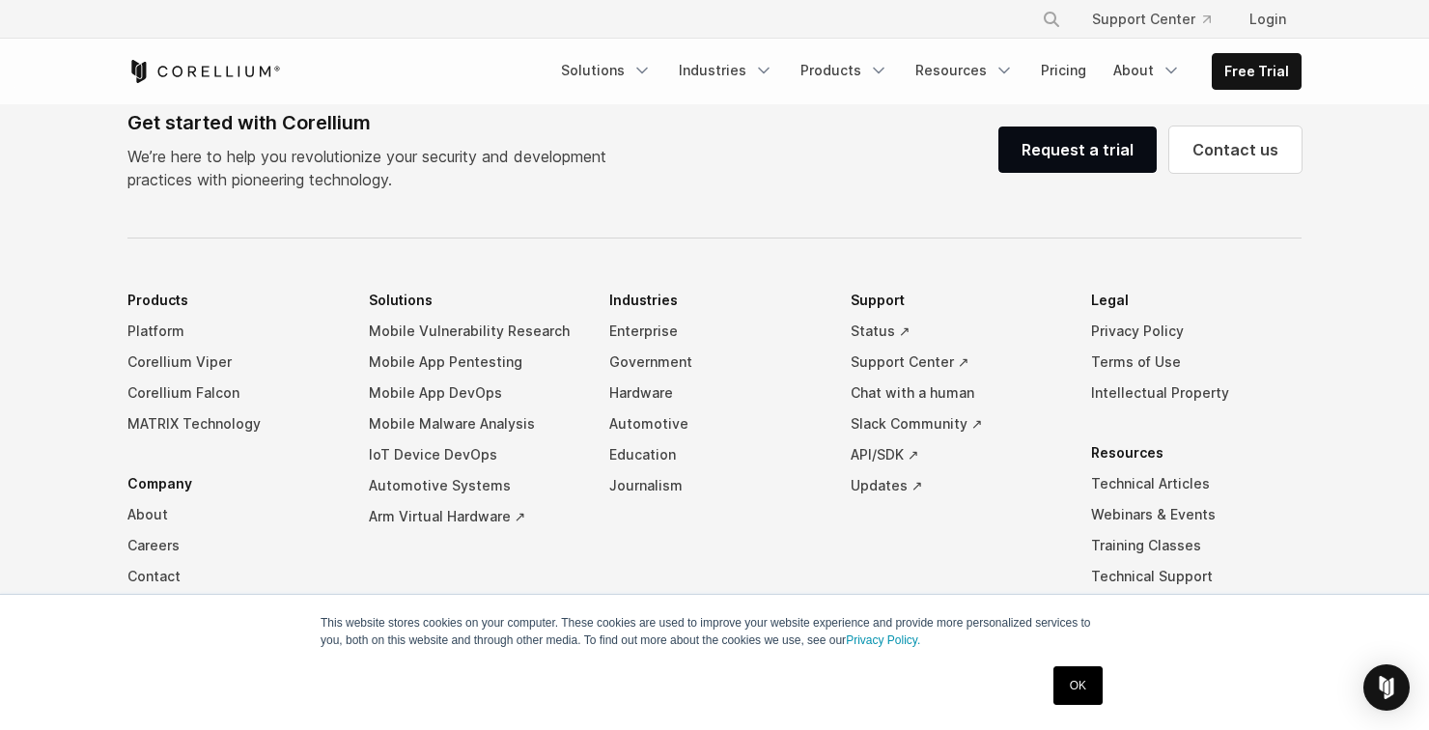
scroll to position [1354, 0]
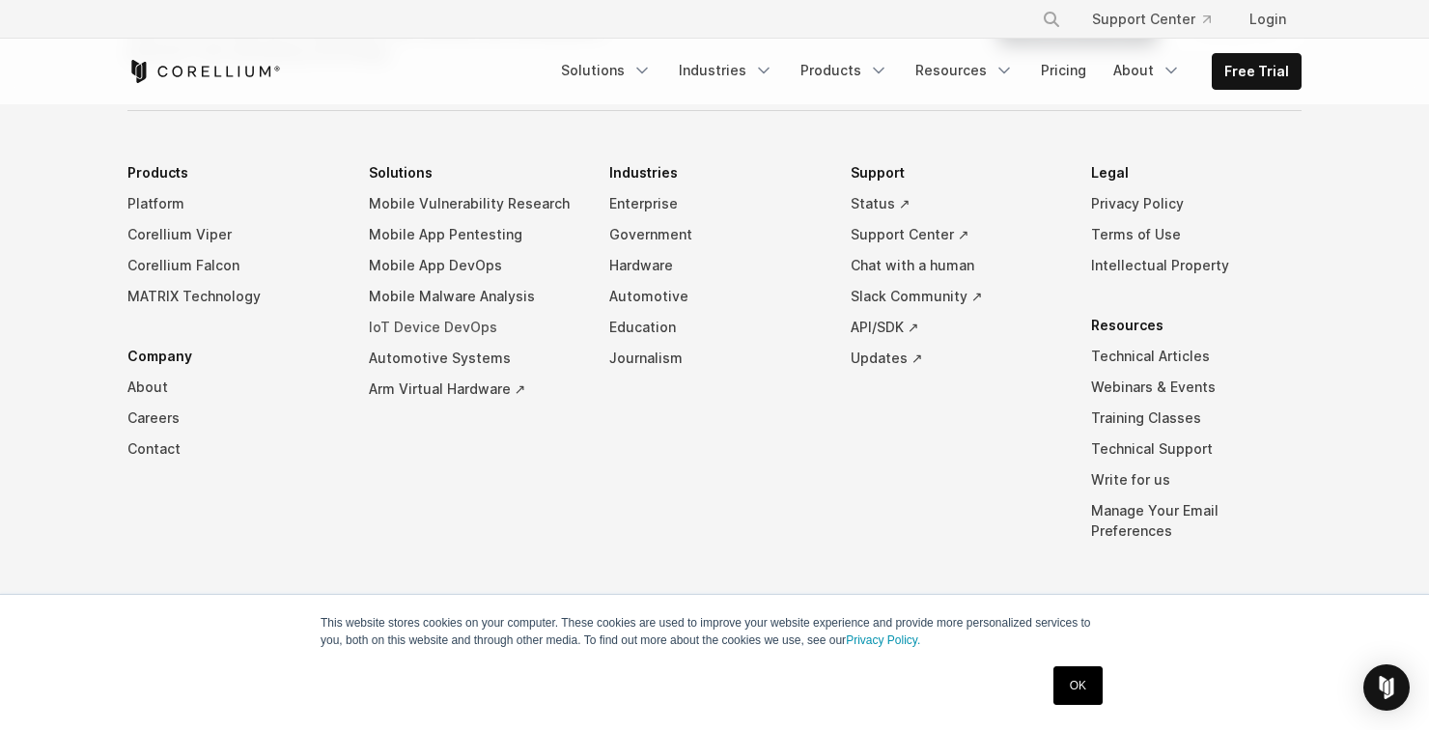
click at [495, 337] on link "IoT Device DevOps" at bounding box center [474, 327] width 210 height 31
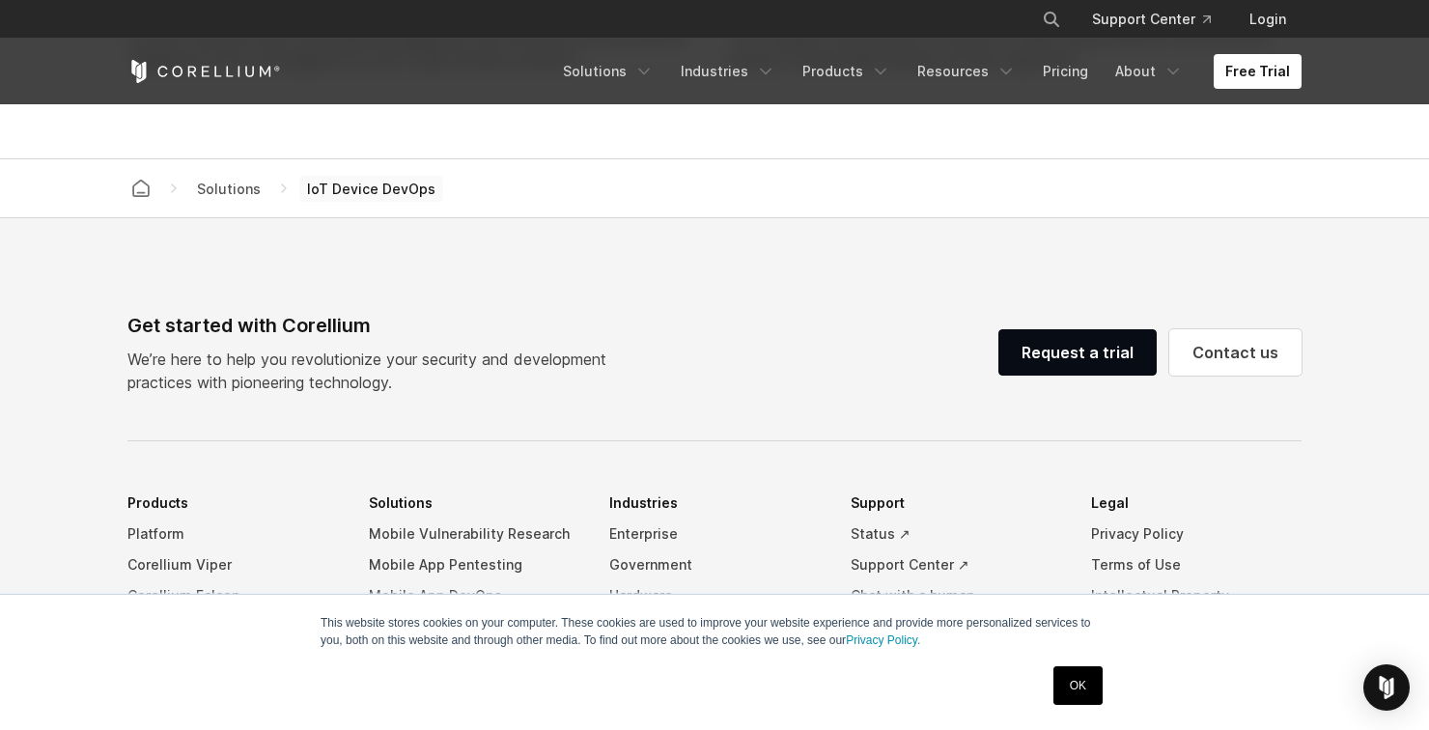
scroll to position [5540, 0]
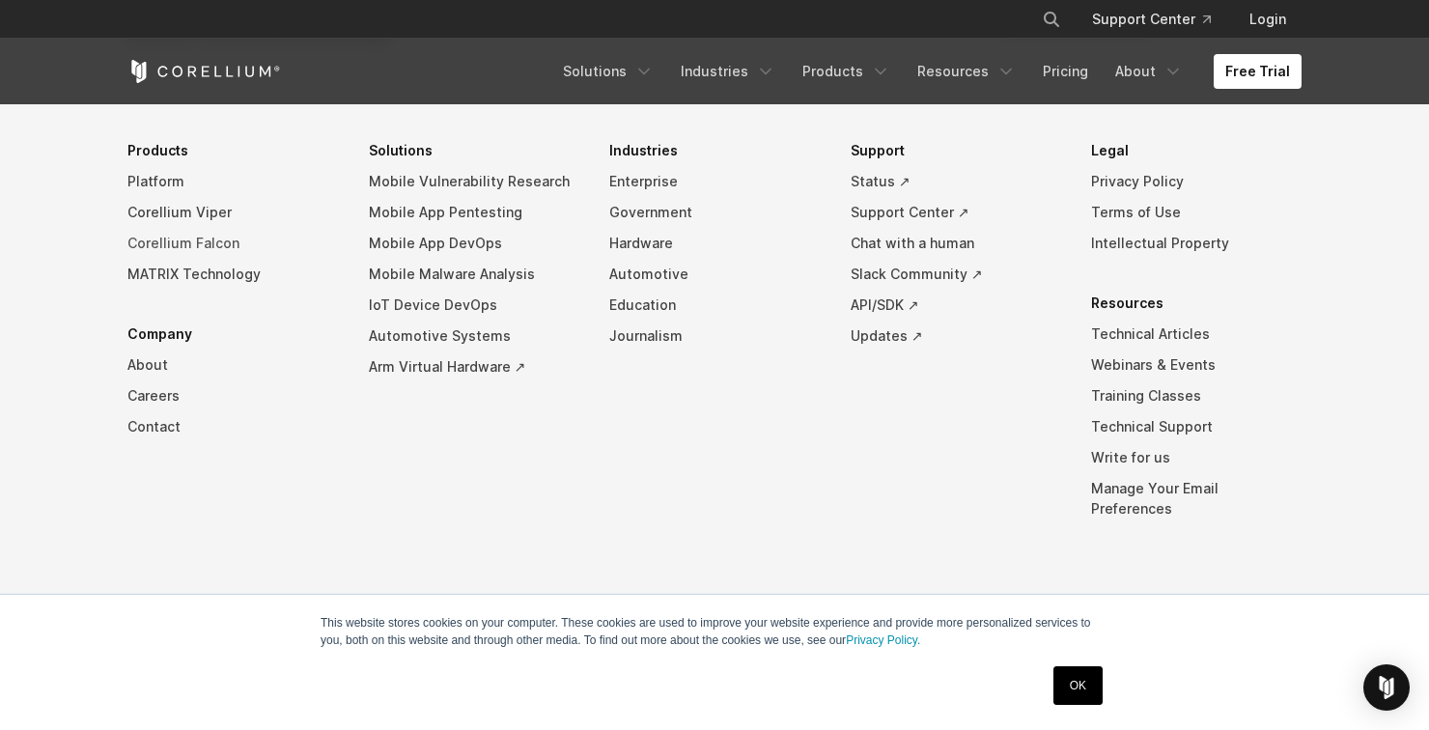
click at [205, 259] on link "Corellium Falcon" at bounding box center [232, 243] width 210 height 31
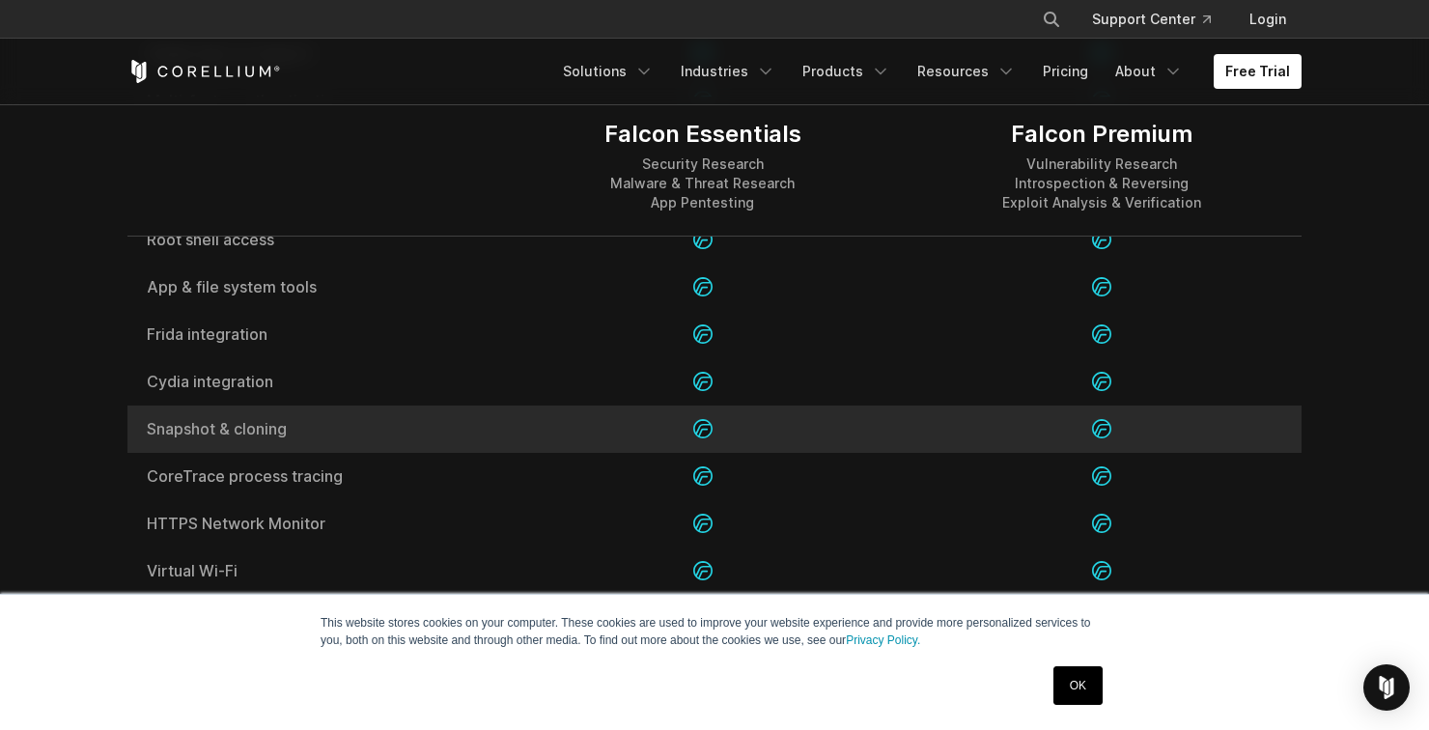
click at [469, 443] on div "Snapshot & cloning" at bounding box center [315, 429] width 376 height 47
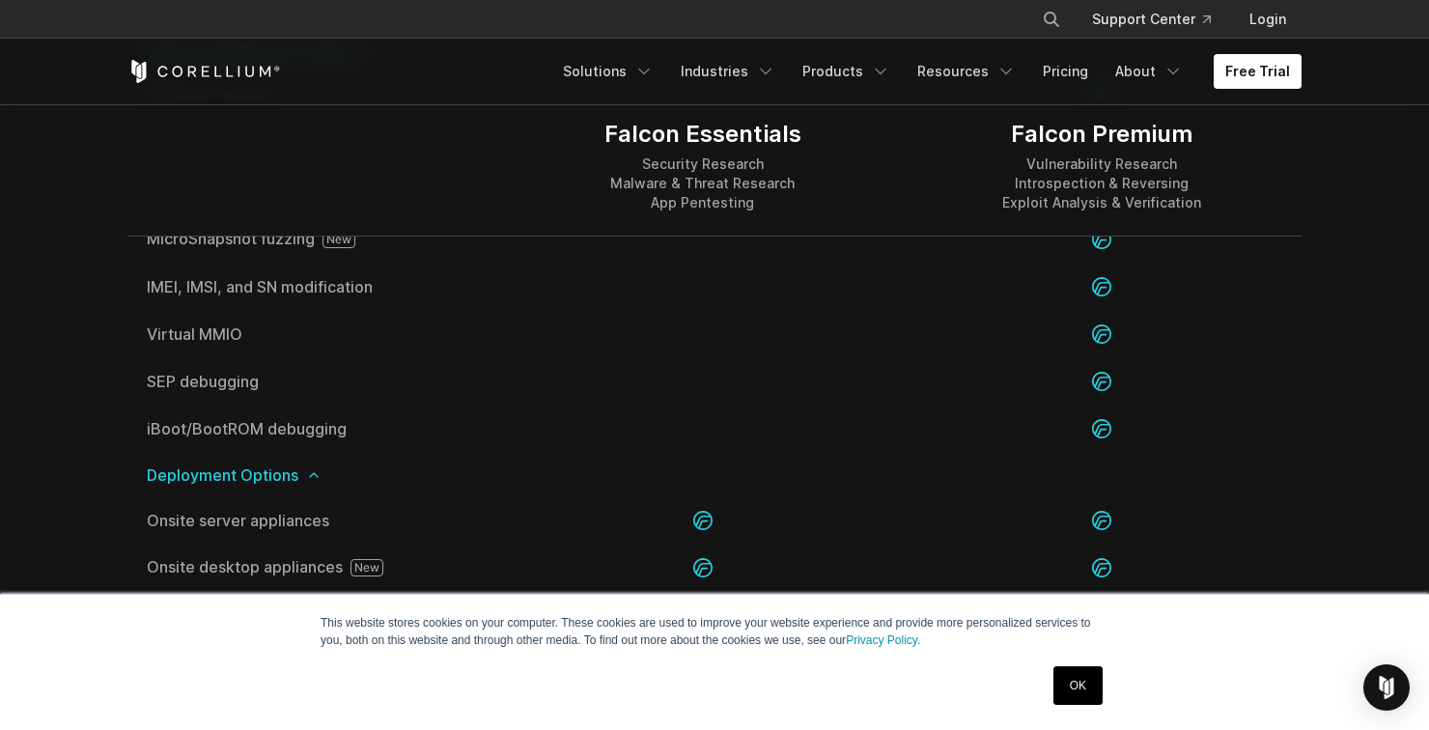
scroll to position [4076, 0]
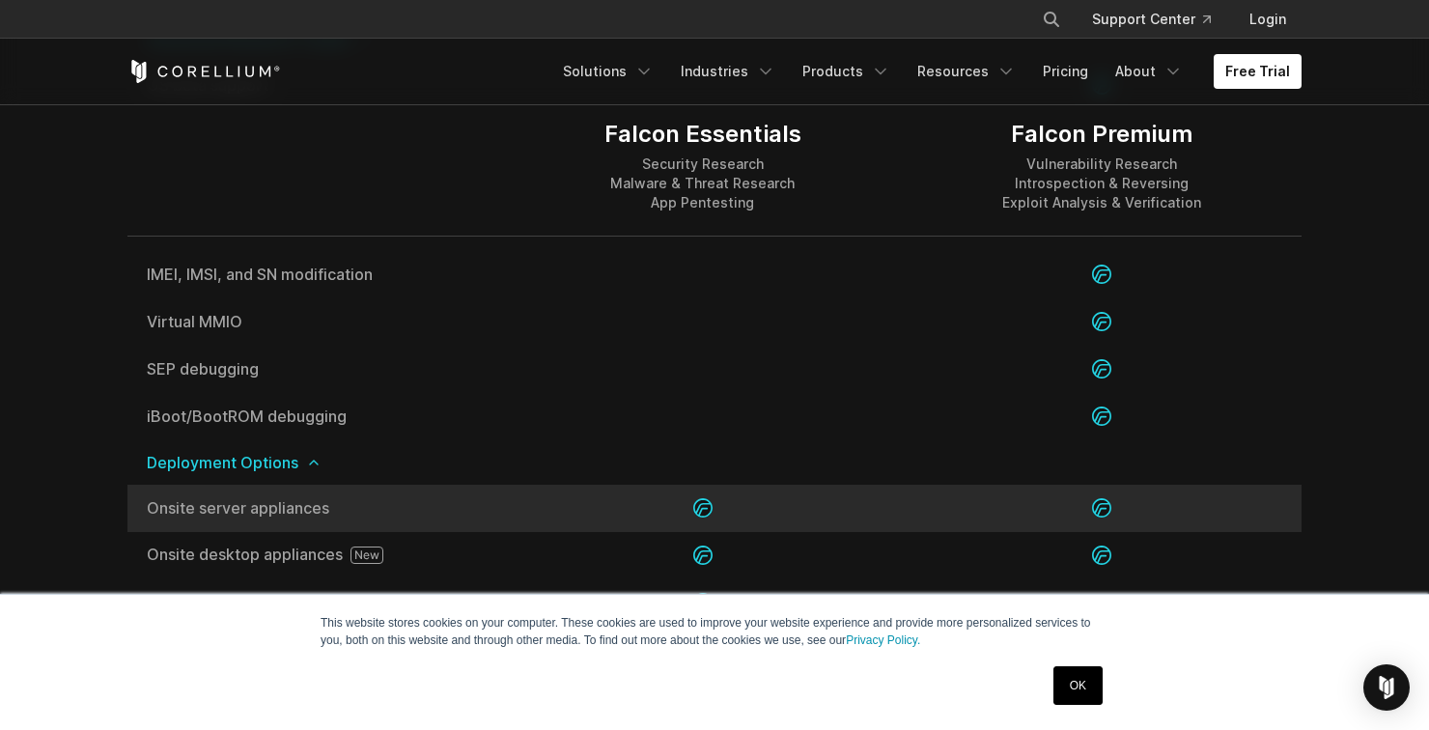
click at [423, 507] on span "Onsite server appliances" at bounding box center [315, 507] width 337 height 15
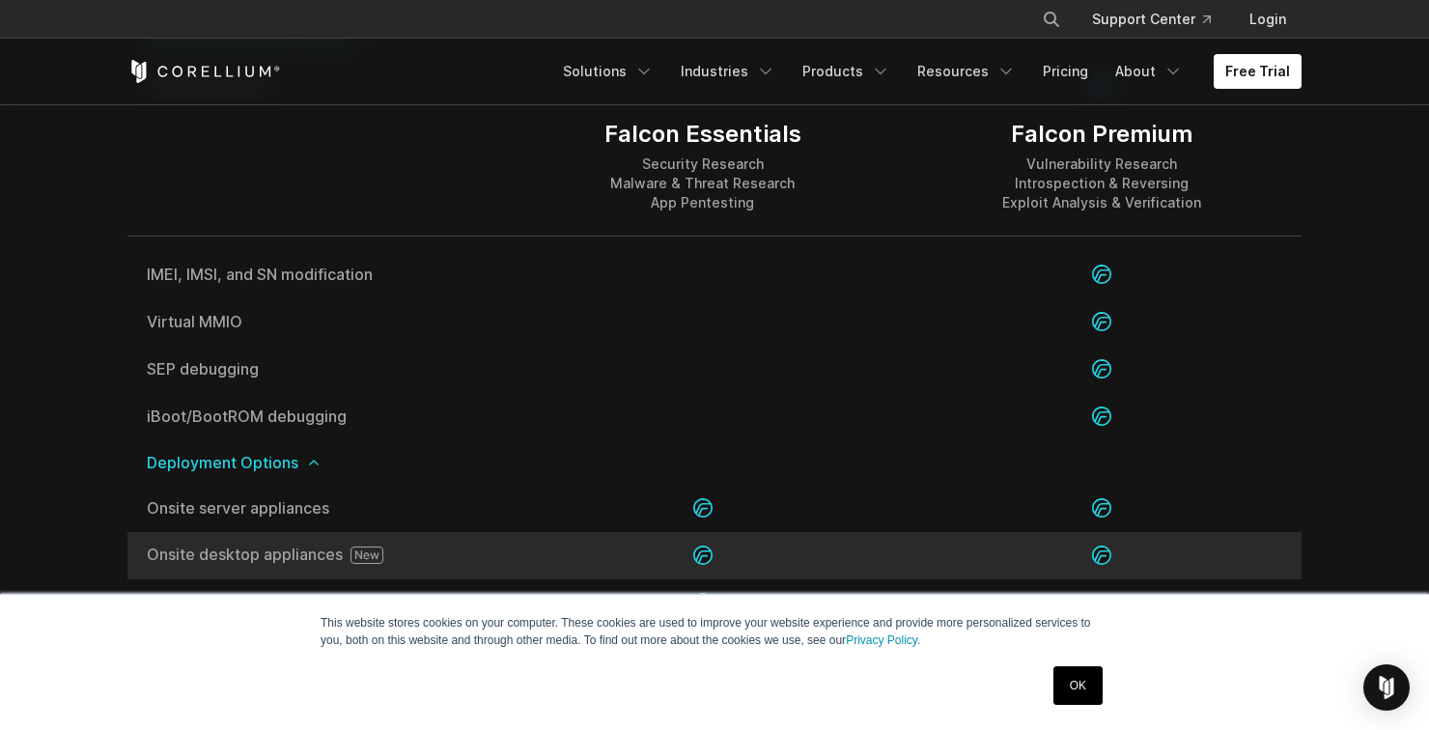
click at [418, 532] on div "Onsite desktop appliances" at bounding box center [315, 555] width 376 height 47
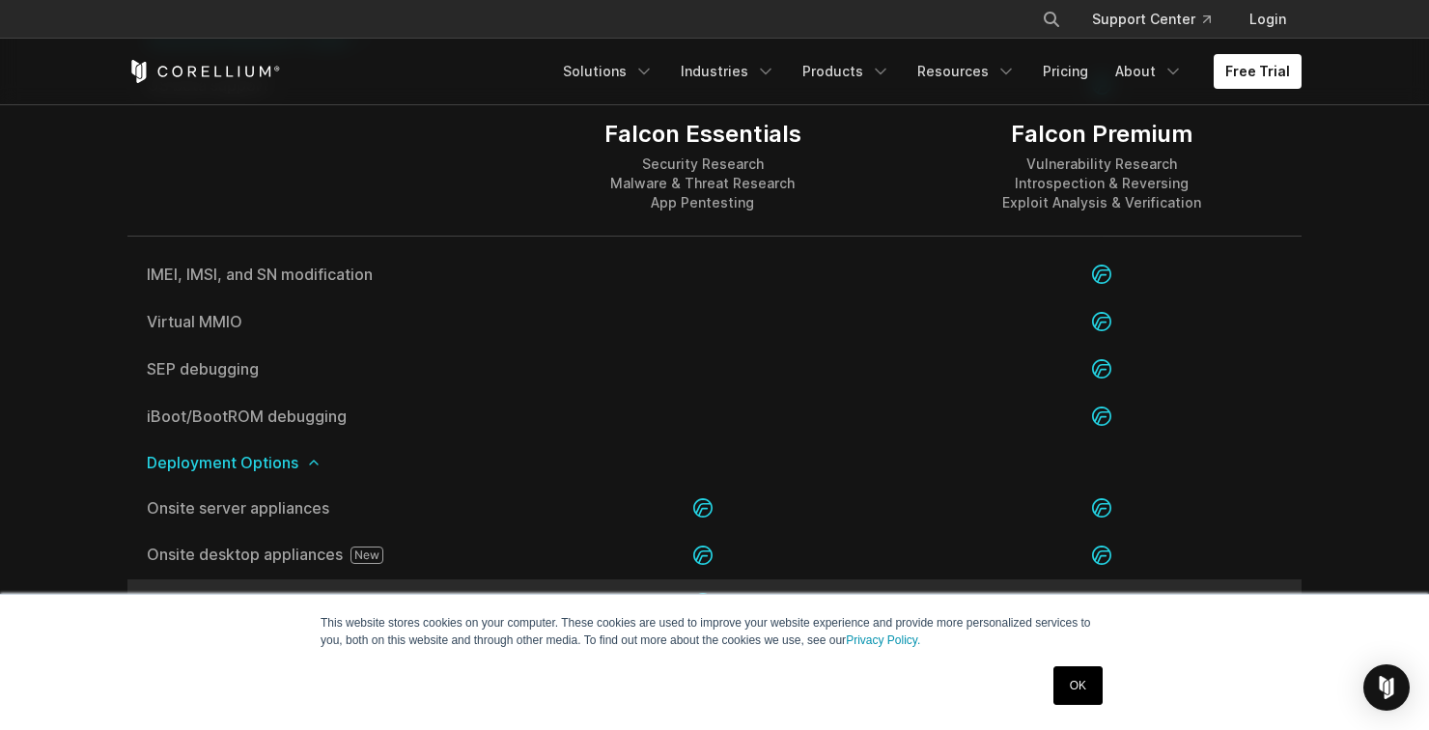
click at [432, 604] on span "Cloud service" at bounding box center [315, 602] width 337 height 15
click at [521, 582] on div at bounding box center [702, 602] width 399 height 47
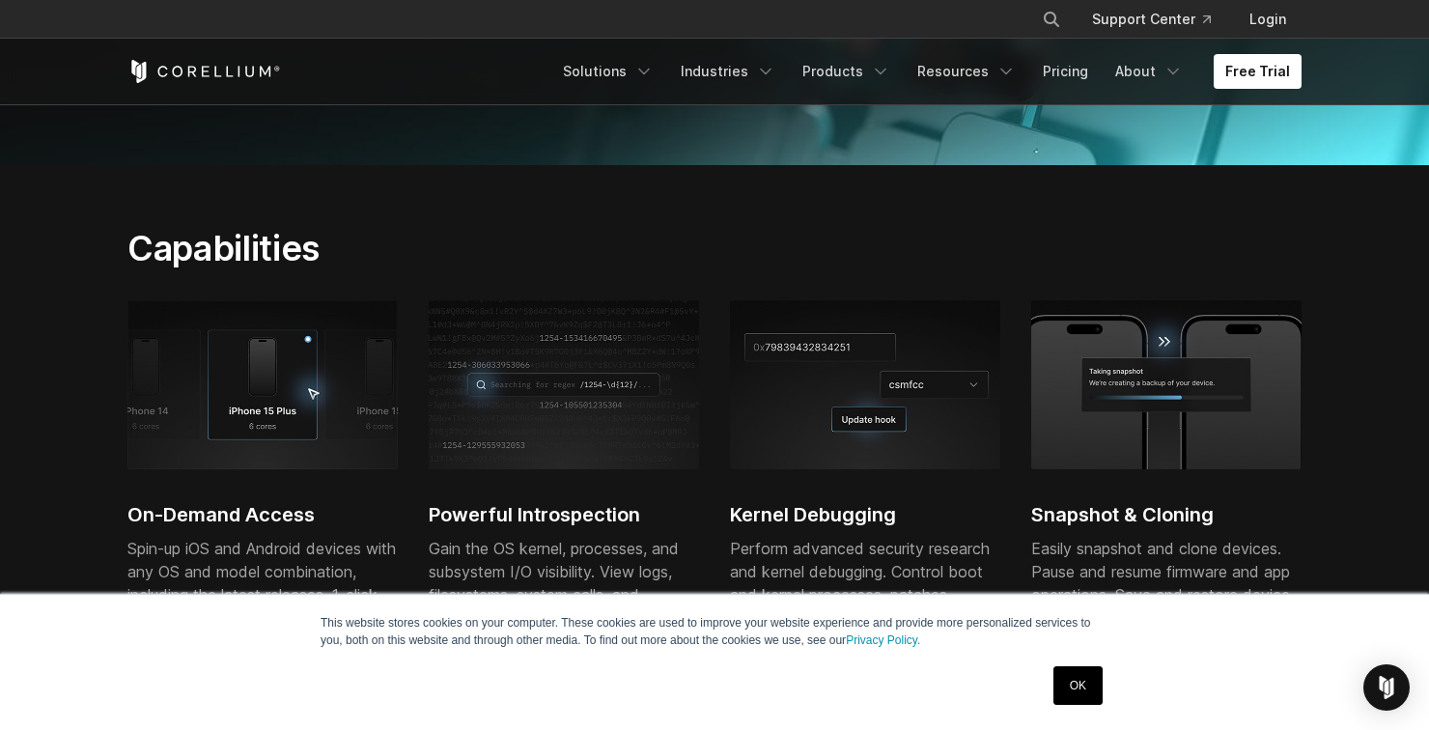
scroll to position [520, 0]
click at [1202, 515] on h2 "Snapshot & Cloning" at bounding box center [1166, 514] width 270 height 29
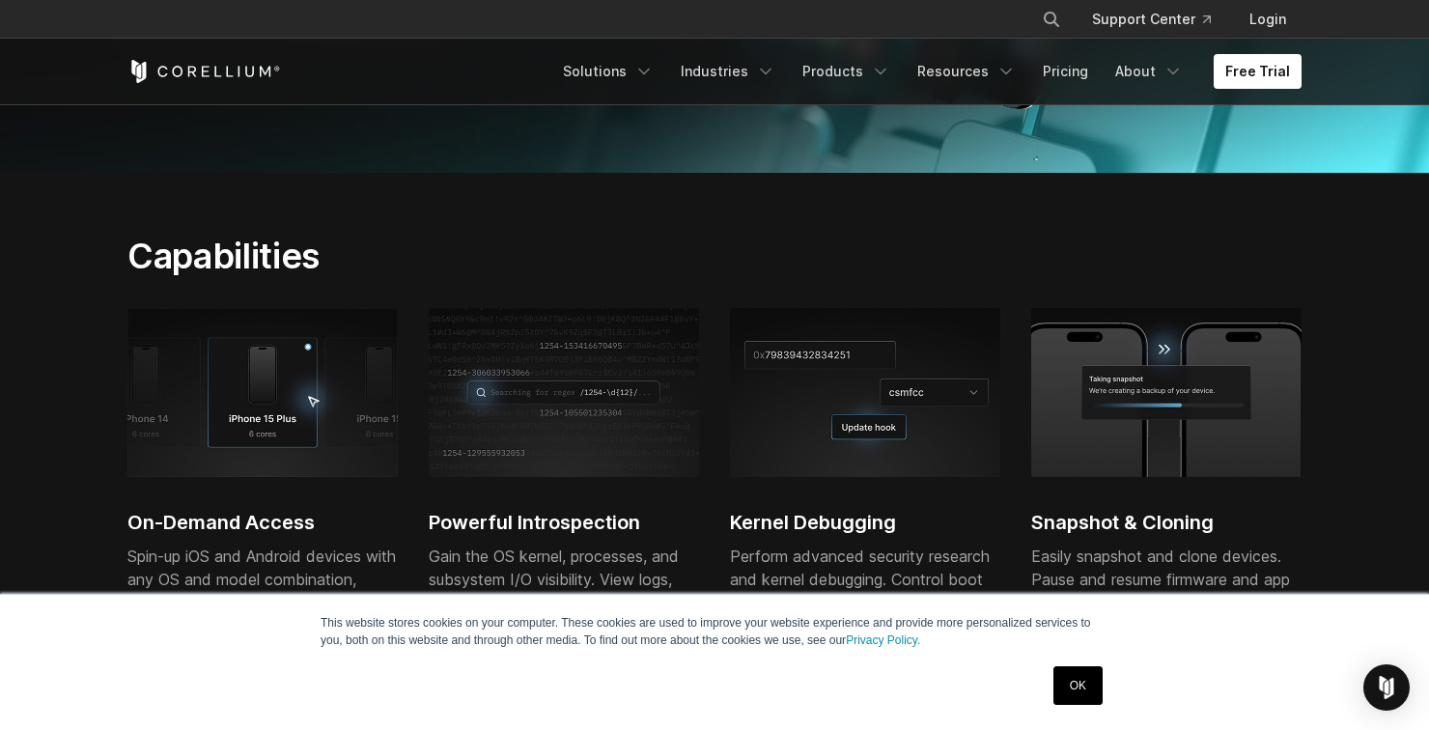
click at [103, 491] on section "Capabilities On-Demand Access Spin-up iOS and Android devices with any OS and m…" at bounding box center [714, 482] width 1429 height 619
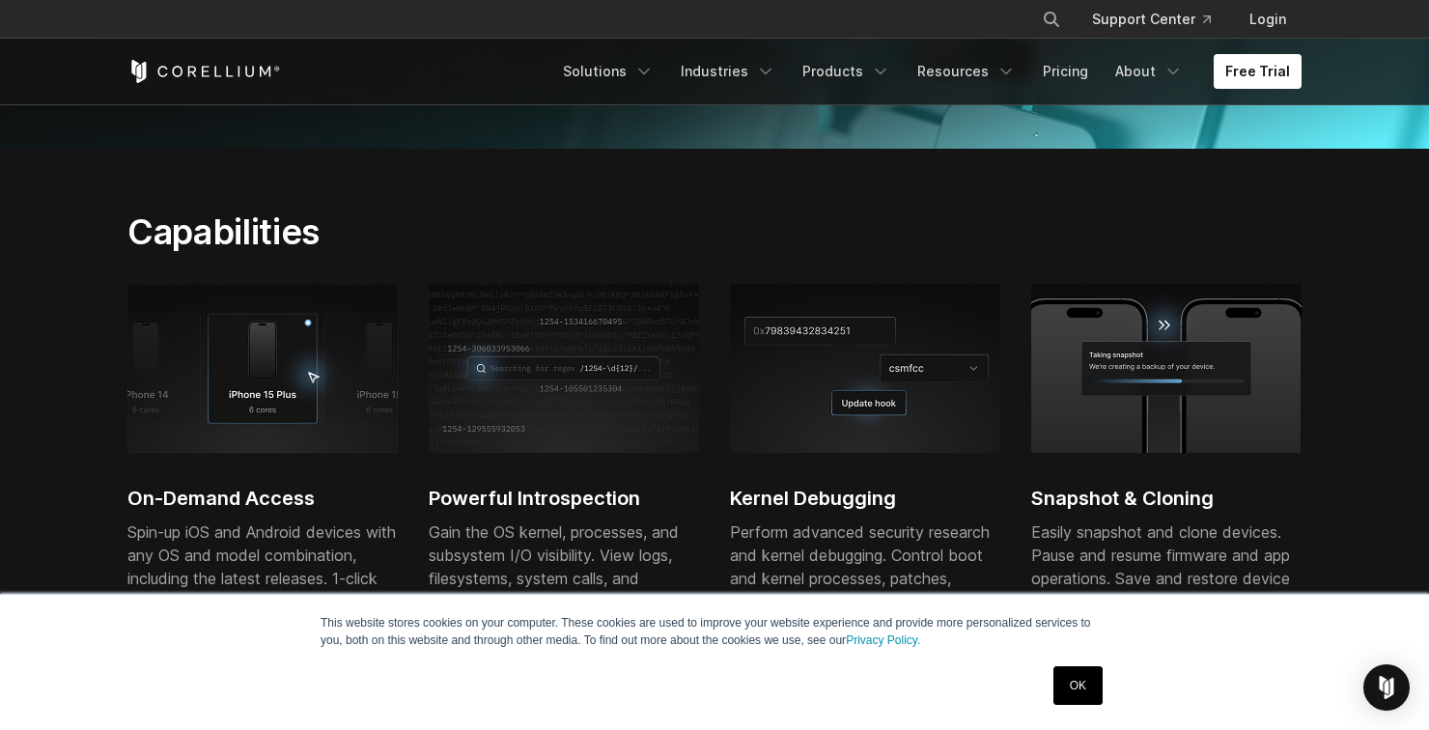
scroll to position [571, 0]
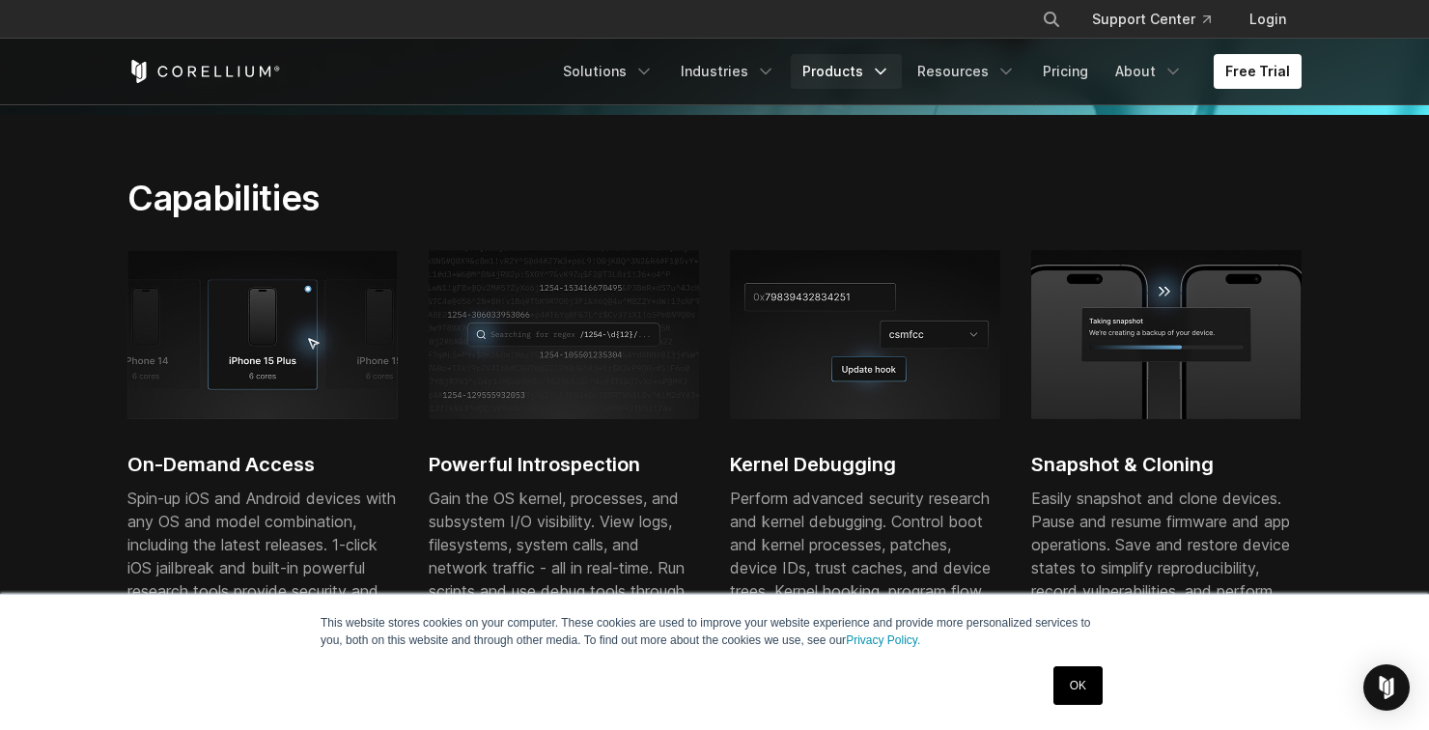
click at [865, 82] on link "Products" at bounding box center [846, 71] width 111 height 35
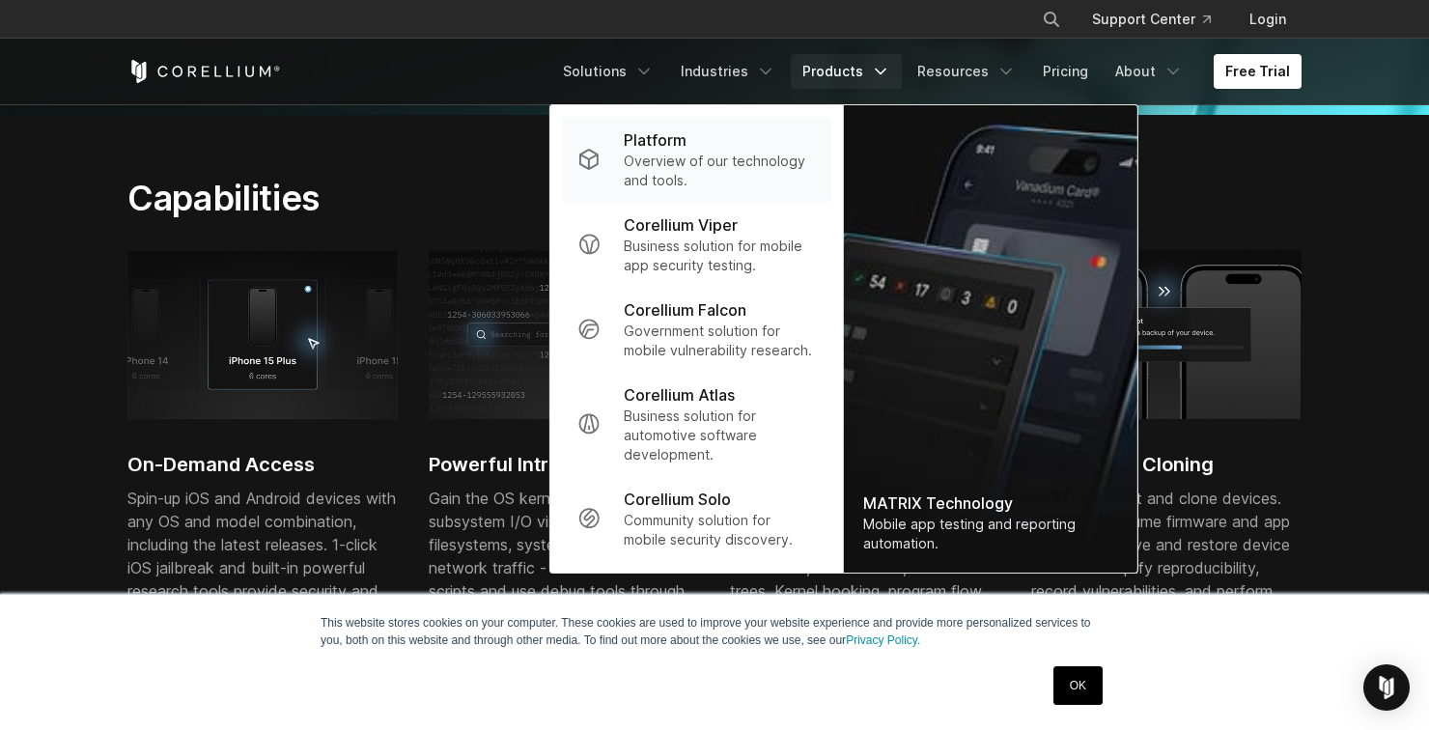
click at [754, 149] on div "Platform" at bounding box center [720, 139] width 192 height 23
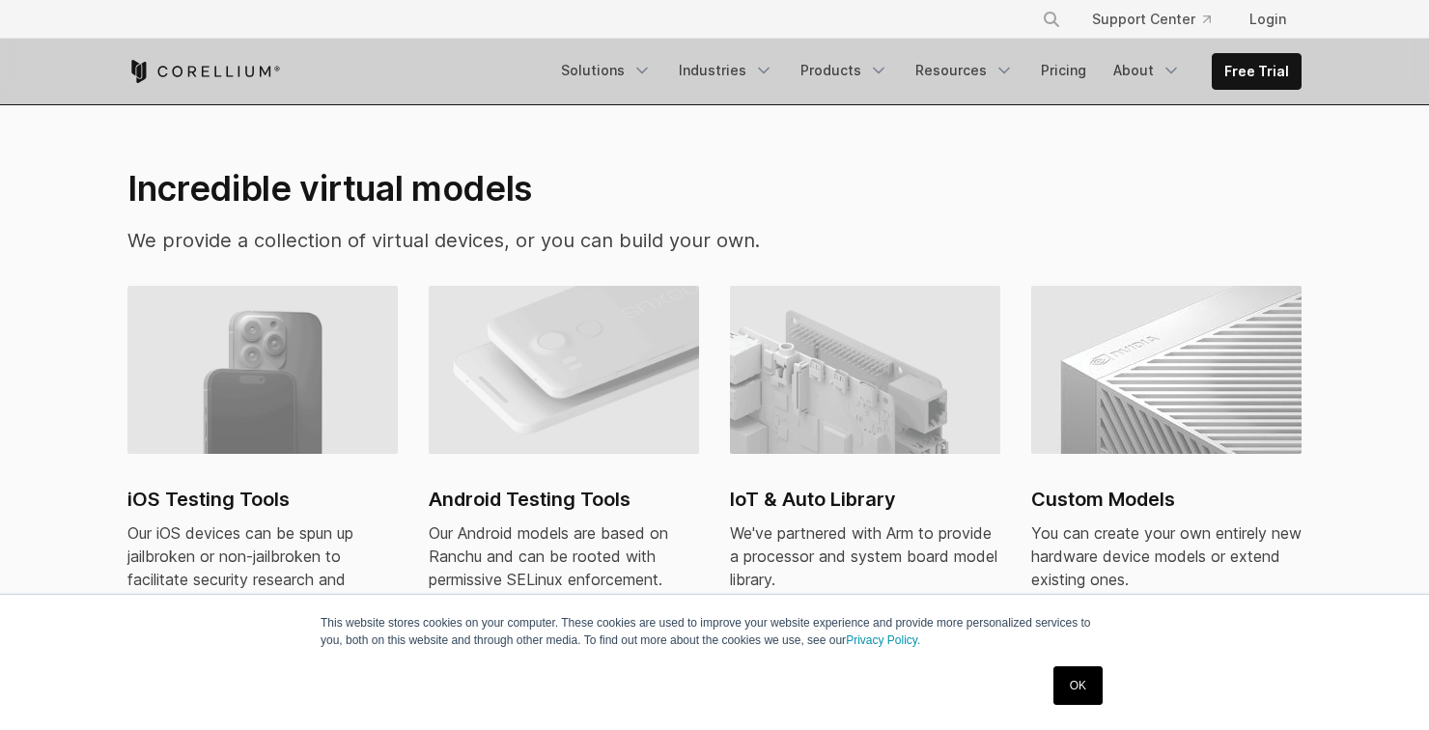
scroll to position [1336, 0]
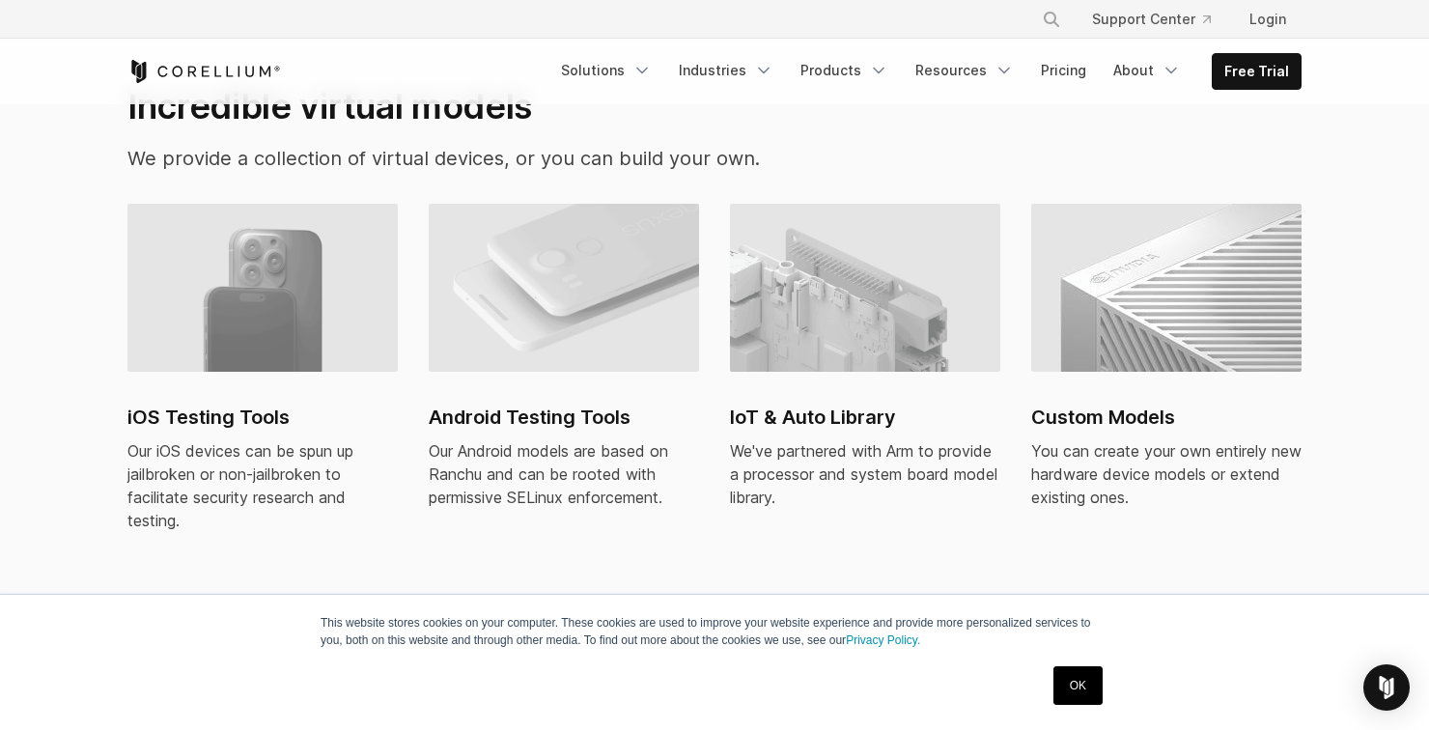
click at [171, 407] on link "iOS Testing Tools Our iOS devices can be spun up jailbroken or non-jailbroken t…" at bounding box center [262, 379] width 270 height 351
